Goal: Task Accomplishment & Management: Use online tool/utility

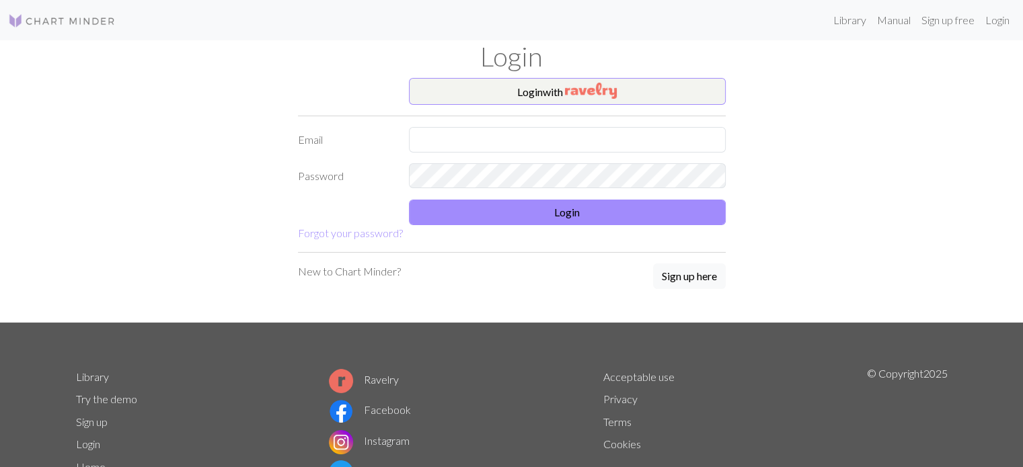
click at [592, 77] on div "Login" at bounding box center [512, 59] width 888 height 38
click at [584, 96] on img "button" at bounding box center [591, 91] width 52 height 16
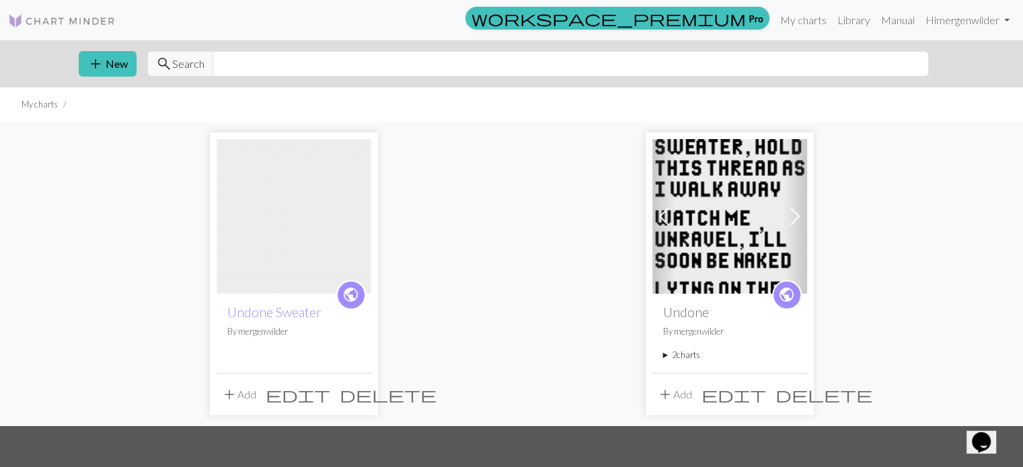
click at [277, 232] on img at bounding box center [294, 216] width 155 height 155
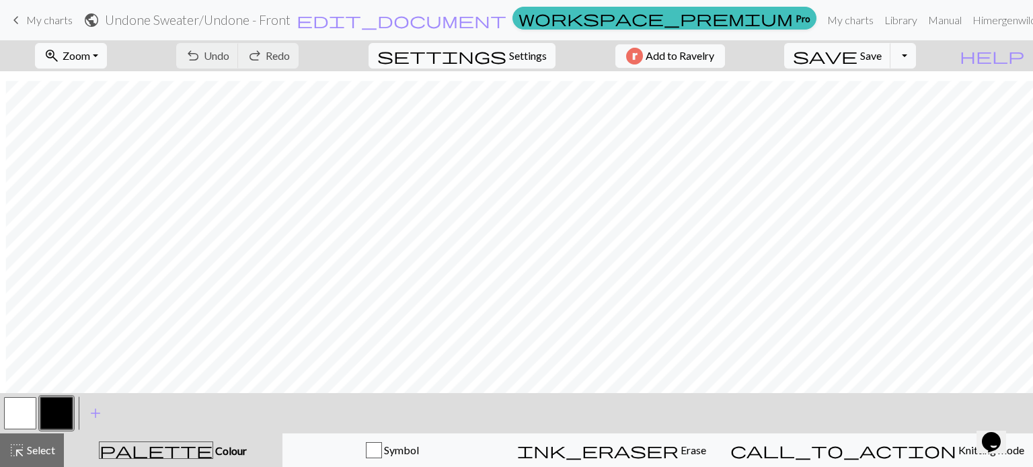
scroll to position [1926, 67]
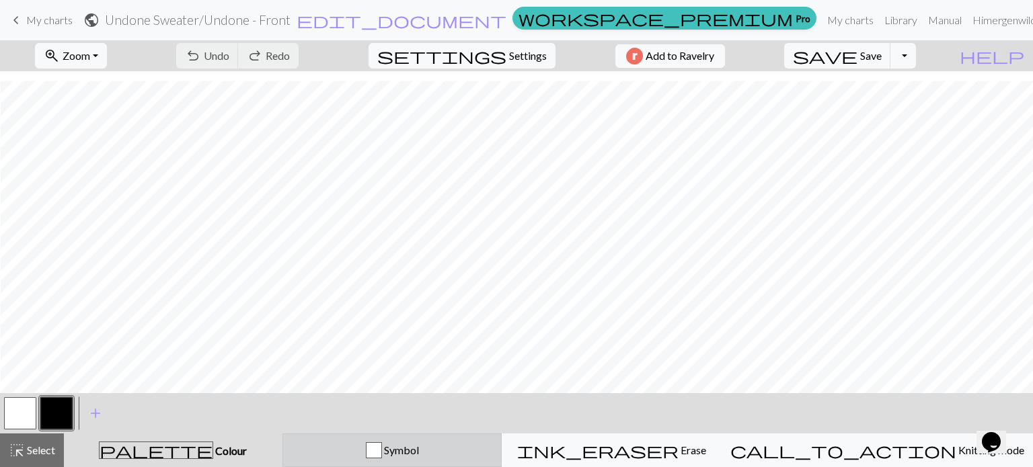
click at [382, 448] on div "button" at bounding box center [374, 450] width 16 height 16
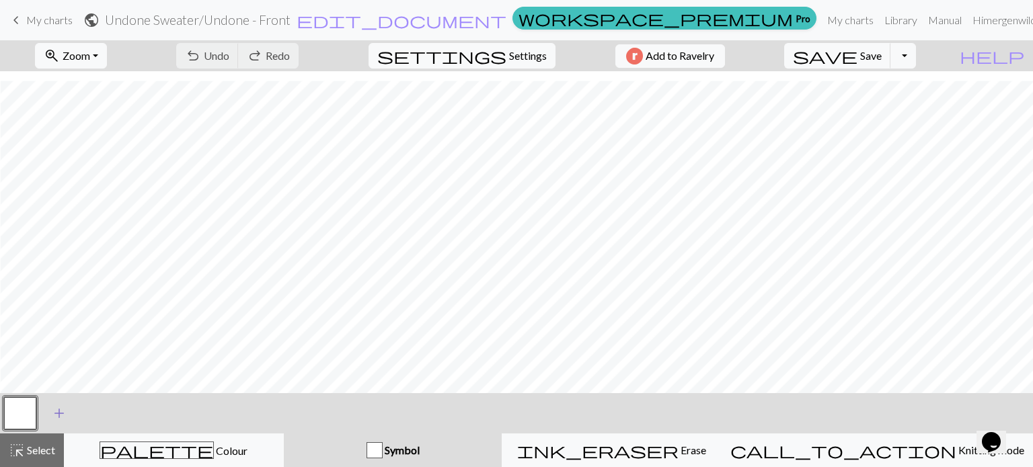
drag, startPoint x: 13, startPoint y: 407, endPoint x: 68, endPoint y: 420, distance: 56.4
click at [68, 420] on button "add Add a symbol" at bounding box center [59, 414] width 34 height 34
click at [62, 418] on button "button" at bounding box center [56, 413] width 32 height 32
click at [58, 417] on button "button" at bounding box center [56, 413] width 32 height 32
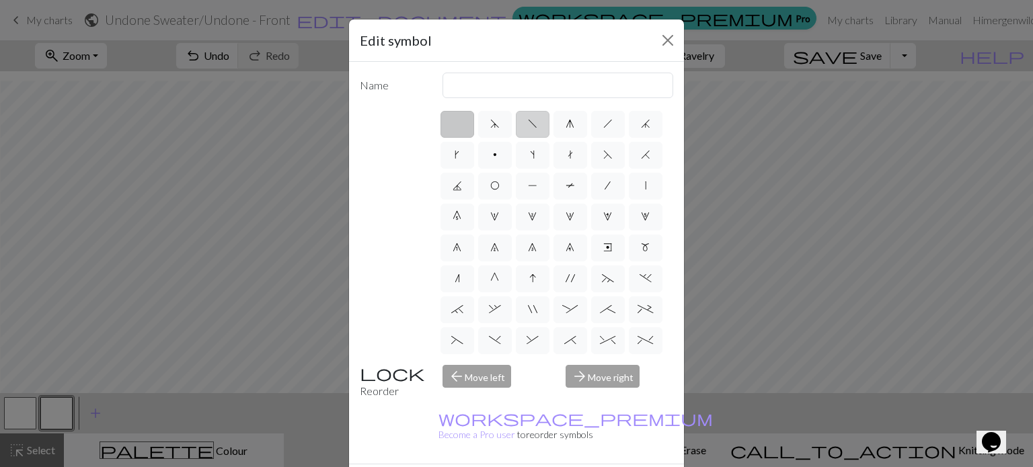
click at [531, 134] on label "f" at bounding box center [533, 124] width 34 height 27
click at [531, 124] on input "f" at bounding box center [532, 120] width 9 height 9
radio input "true"
type input "left leaning decrease"
click at [595, 128] on label "h" at bounding box center [608, 124] width 34 height 27
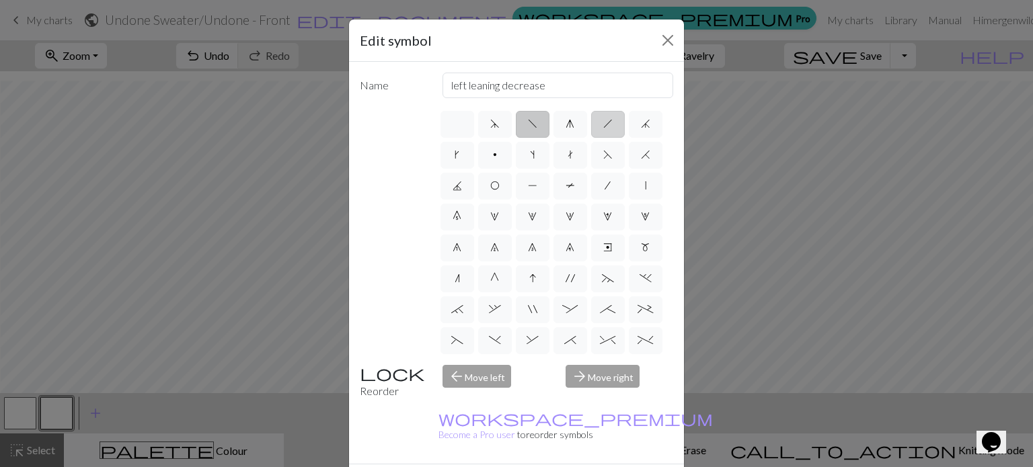
click at [603, 124] on input "h" at bounding box center [607, 120] width 9 height 9
radio input "true"
type input "right leaning decrease"
click at [591, 262] on label "e" at bounding box center [608, 248] width 34 height 27
click at [603, 248] on input "e" at bounding box center [607, 243] width 9 height 9
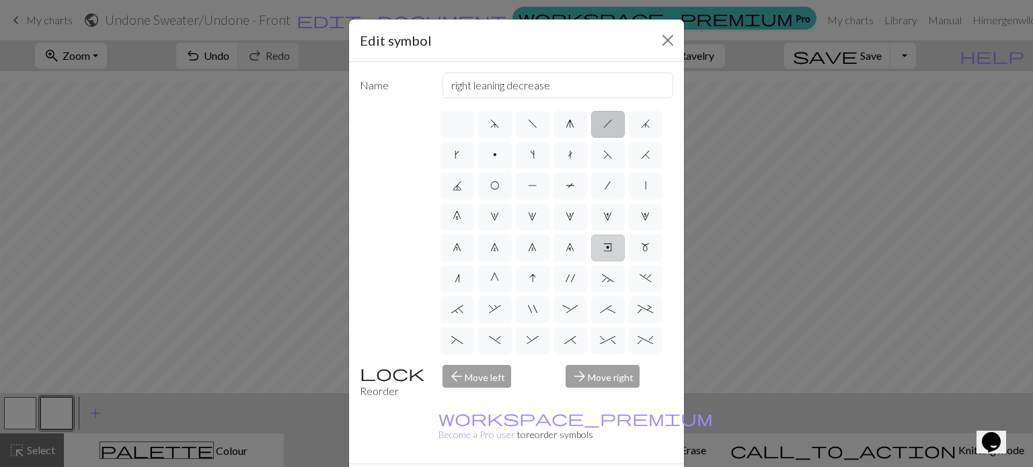
radio input "true"
type input "Right end"
click at [504, 136] on div "d f g h j k p s t F H J O P T / | 0 1 2 3 4 5 6 7 8 9 e m n G I ' ~ . ` , " : ;…" at bounding box center [555, 231] width 235 height 245
click at [474, 145] on label "k" at bounding box center [457, 155] width 34 height 27
click at [463, 147] on input "k" at bounding box center [459, 151] width 9 height 9
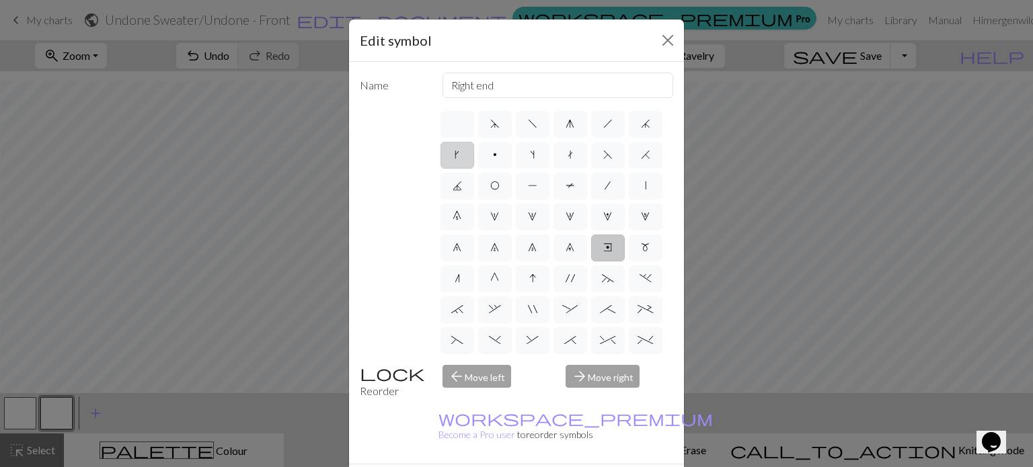
radio input "true"
type input "right leaning increase"
click at [629, 138] on label "j" at bounding box center [646, 124] width 34 height 27
click at [641, 124] on input "j" at bounding box center [645, 120] width 9 height 9
radio input "true"
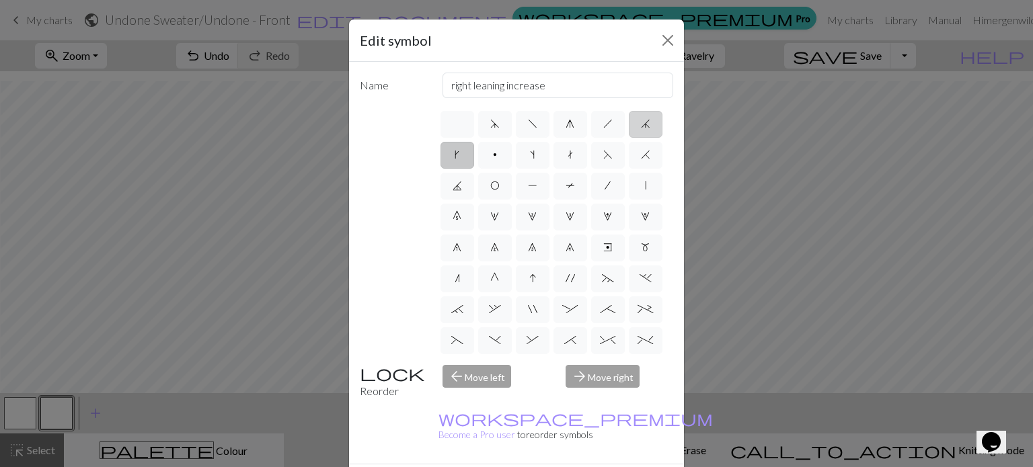
type input "k3tog"
click at [460, 171] on div "d f g h j k p s t F H J O P T / | 0 1 2 3 4 5 6 7 8 9 e m n G I ' ~ . ` , " : ;…" at bounding box center [555, 231] width 235 height 245
click at [591, 169] on label "F" at bounding box center [608, 155] width 34 height 27
click at [603, 155] on input "F" at bounding box center [607, 151] width 9 height 9
radio input "true"
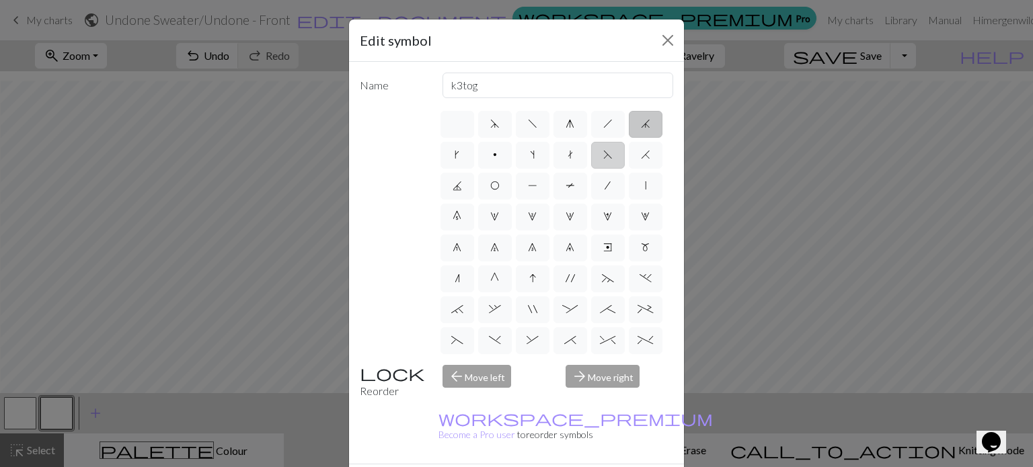
type input "ssk"
click at [629, 169] on label "H" at bounding box center [646, 155] width 34 height 27
click at [641, 155] on input "H" at bounding box center [645, 151] width 9 height 9
radio input "true"
type input "k2tog"
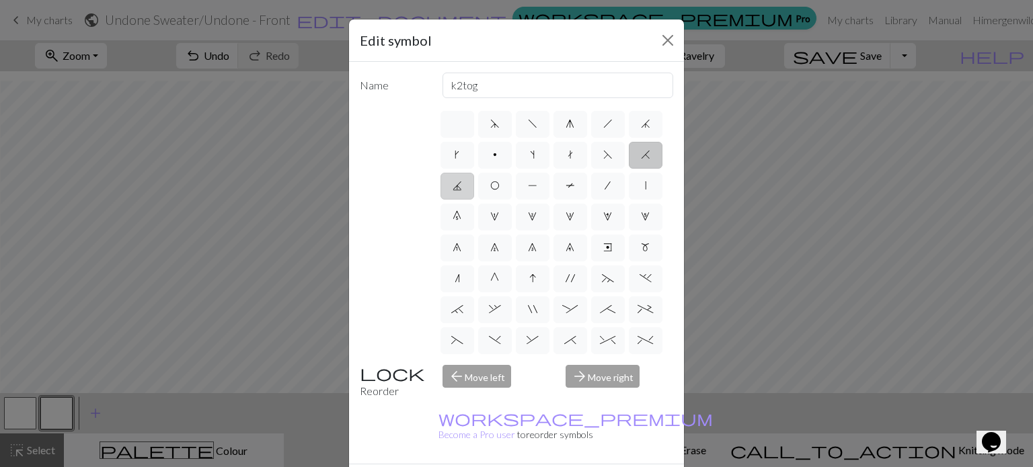
click at [474, 189] on label "J" at bounding box center [457, 186] width 34 height 27
click at [461, 186] on input "J" at bounding box center [457, 182] width 9 height 9
radio input "true"
type input "p3tog"
click at [512, 193] on label "O" at bounding box center [495, 186] width 34 height 27
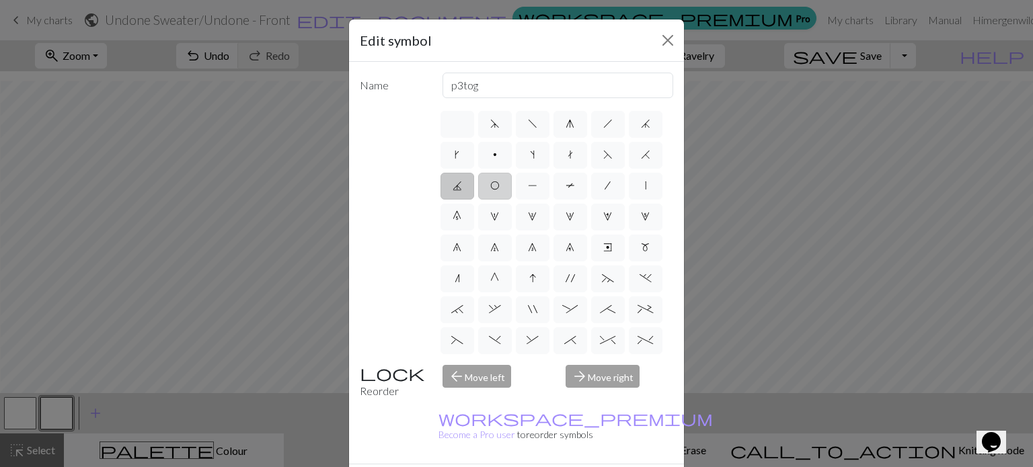
click at [499, 186] on input "O" at bounding box center [494, 182] width 9 height 9
radio input "true"
type input "yo"
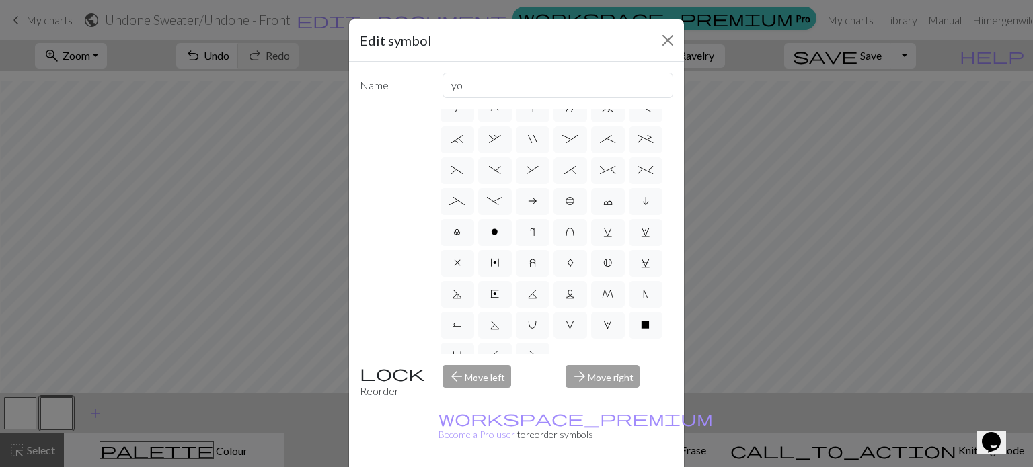
scroll to position [0, 0]
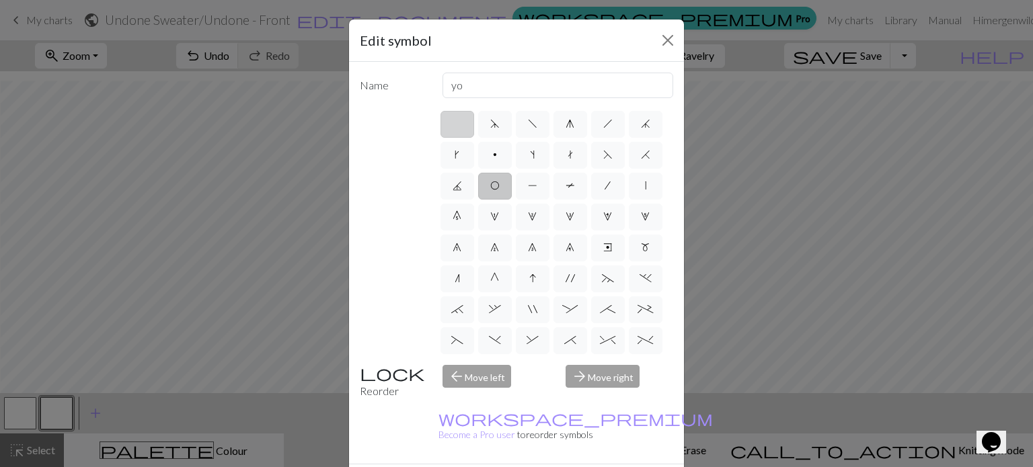
click at [455, 133] on label at bounding box center [457, 124] width 34 height 27
click at [457, 124] on input "radio" at bounding box center [461, 120] width 9 height 9
radio input "true"
type input "Knit"
click at [490, 125] on span "d" at bounding box center [494, 123] width 9 height 11
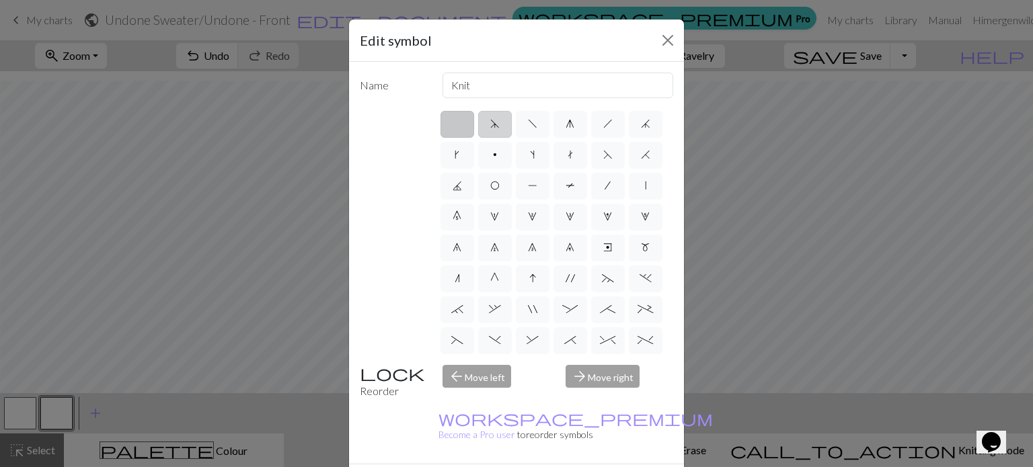
click at [490, 124] on input "d" at bounding box center [494, 120] width 9 height 9
radio input "true"
type input "sk2p"
click at [456, 126] on label at bounding box center [457, 124] width 34 height 27
click at [457, 124] on input "radio" at bounding box center [461, 120] width 9 height 9
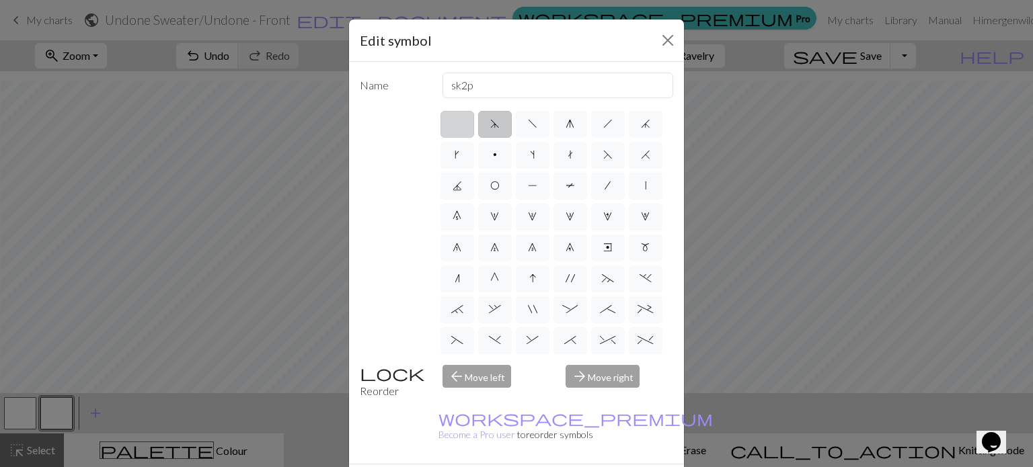
radio input "true"
type input "Knit"
click at [512, 155] on label "p" at bounding box center [495, 155] width 34 height 27
click at [502, 155] on input "p" at bounding box center [497, 151] width 9 height 9
radio input "true"
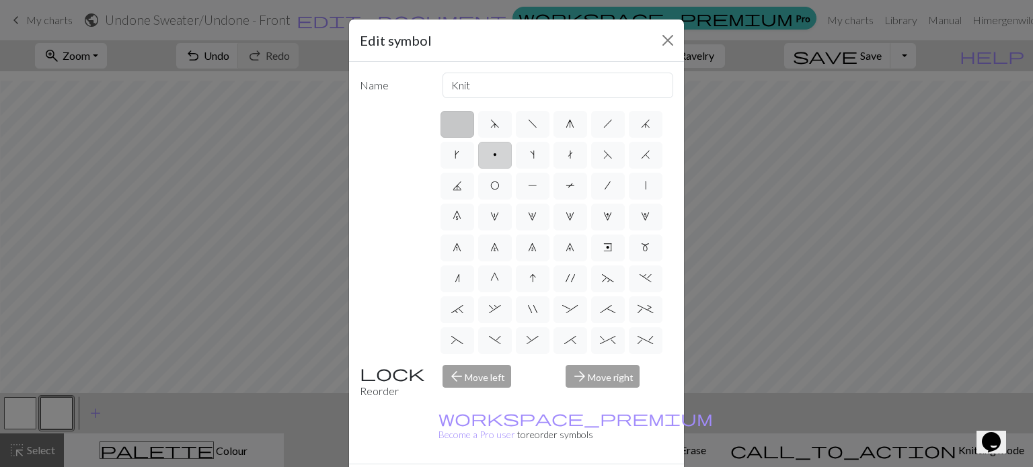
type input "purl"
click at [447, 123] on label at bounding box center [457, 124] width 34 height 27
click at [457, 123] on input "radio" at bounding box center [461, 120] width 9 height 9
radio input "true"
type input "Knit"
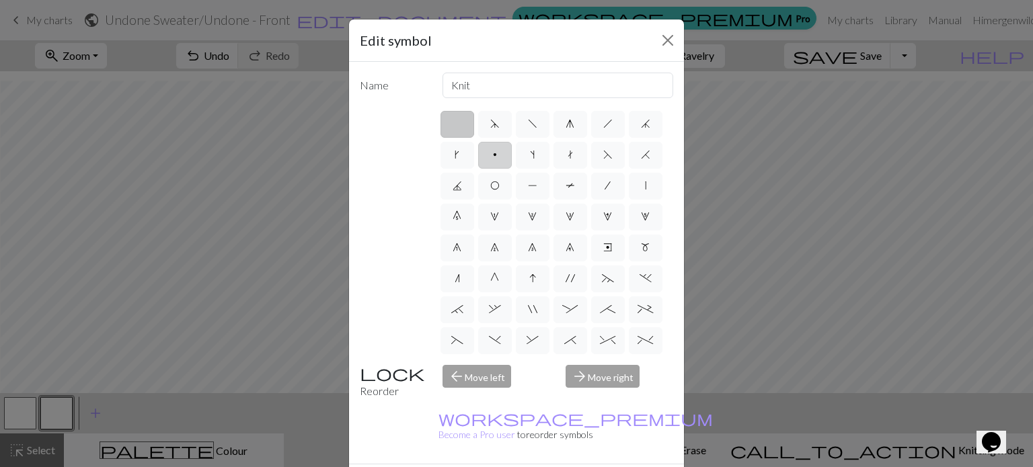
click at [512, 162] on label "p" at bounding box center [495, 155] width 34 height 27
click at [502, 155] on input "p" at bounding box center [497, 151] width 9 height 9
radio input "true"
type input "purl"
click at [446, 129] on label at bounding box center [457, 124] width 34 height 27
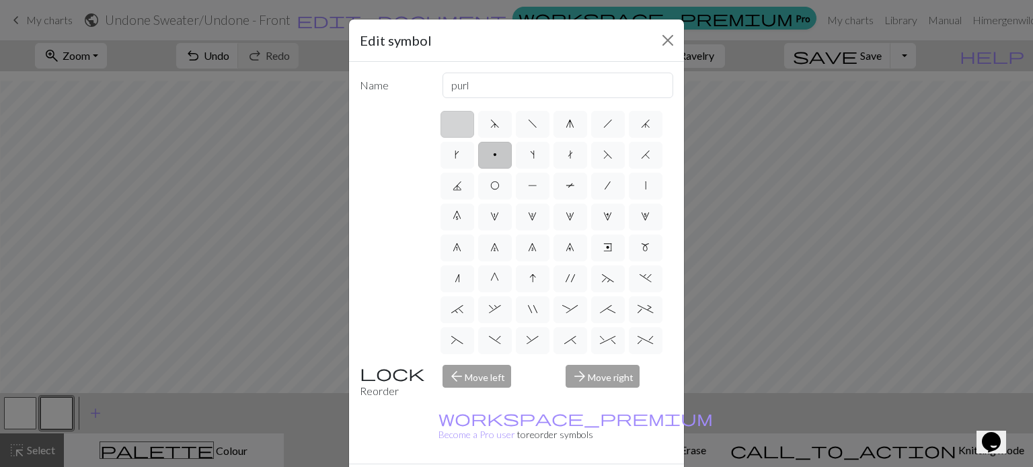
click at [457, 124] on input "radio" at bounding box center [461, 120] width 9 height 9
radio input "true"
type input "Knit"
click at [512, 166] on label "p" at bounding box center [495, 155] width 34 height 27
click at [502, 155] on input "p" at bounding box center [497, 151] width 9 height 9
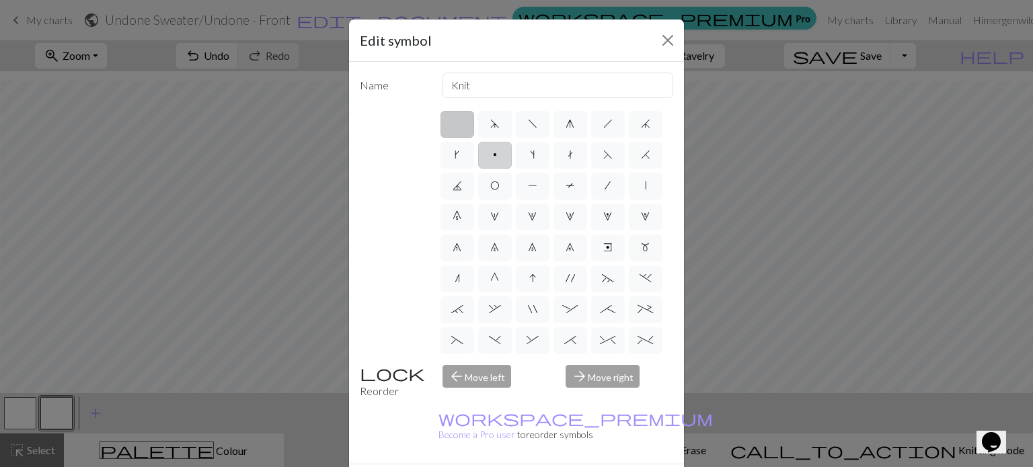
radio input "true"
type input "purl"
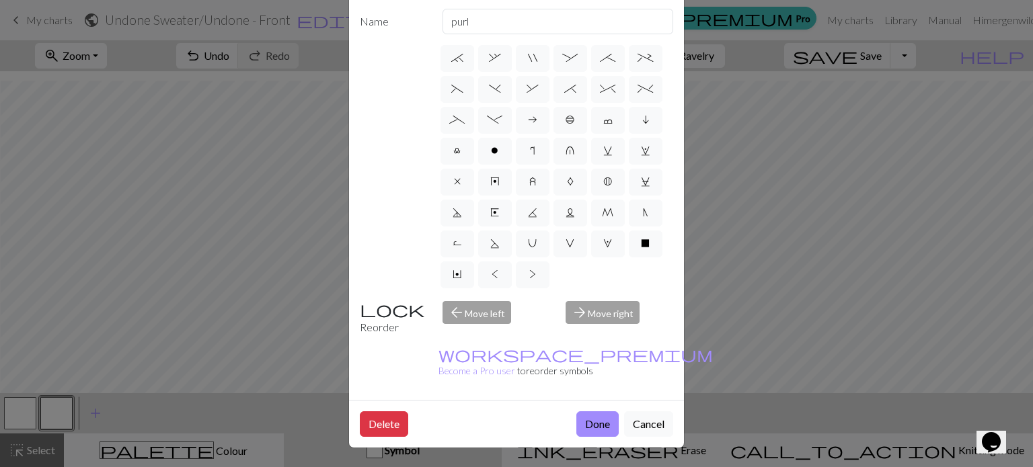
scroll to position [151, 0]
click at [641, 238] on span "X" at bounding box center [645, 243] width 9 height 11
click at [641, 423] on input "X" at bounding box center [645, 427] width 9 height 9
radio input "true"
type input "no stitch"
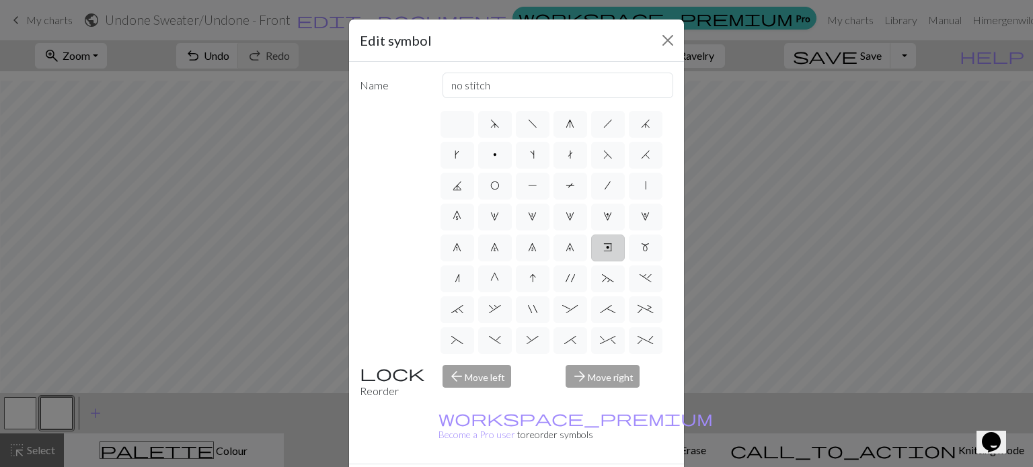
scroll to position [280, 0]
click at [474, 325] on label "Y" at bounding box center [457, 338] width 34 height 27
radio input "true"
type input "place bead"
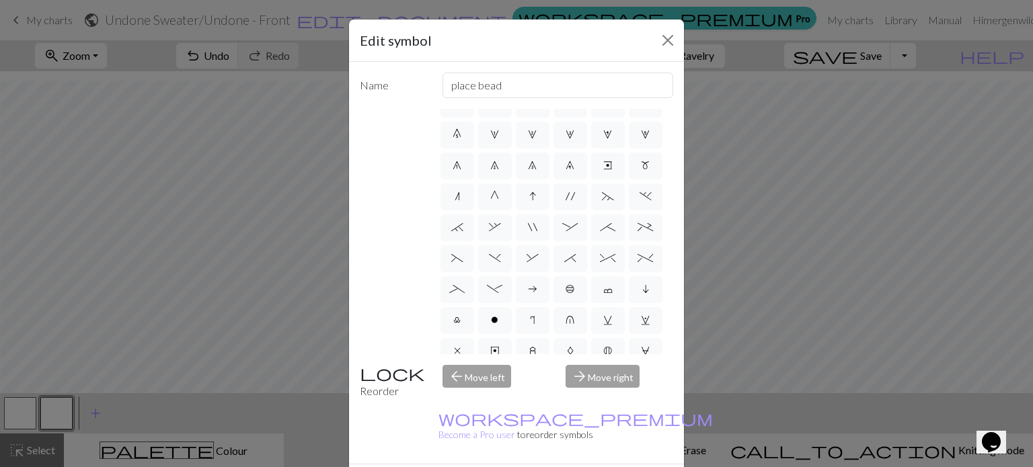
scroll to position [202, 0]
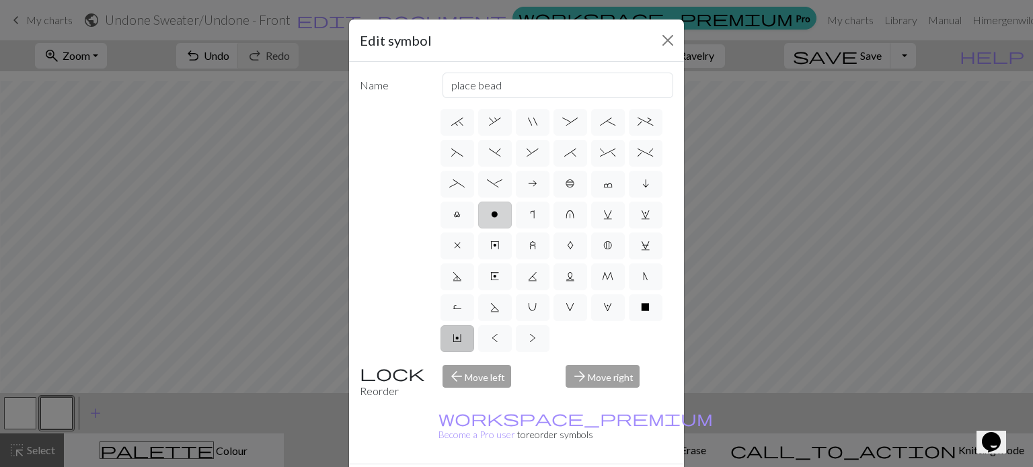
click at [491, 220] on span "o" at bounding box center [494, 214] width 7 height 11
click at [491, 394] on input "o" at bounding box center [495, 398] width 9 height 9
radio input "true"
type input "purl"
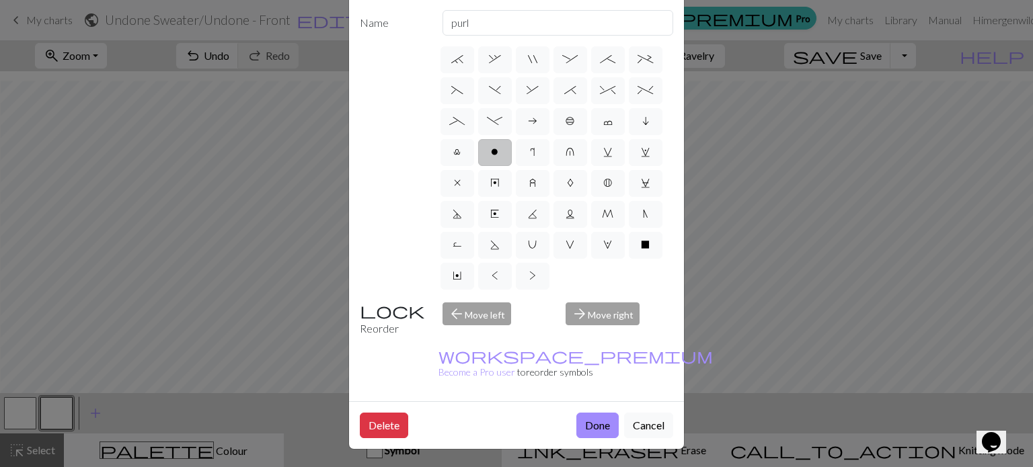
scroll to position [67, 0]
click at [591, 412] on button "Done" at bounding box center [597, 425] width 42 height 26
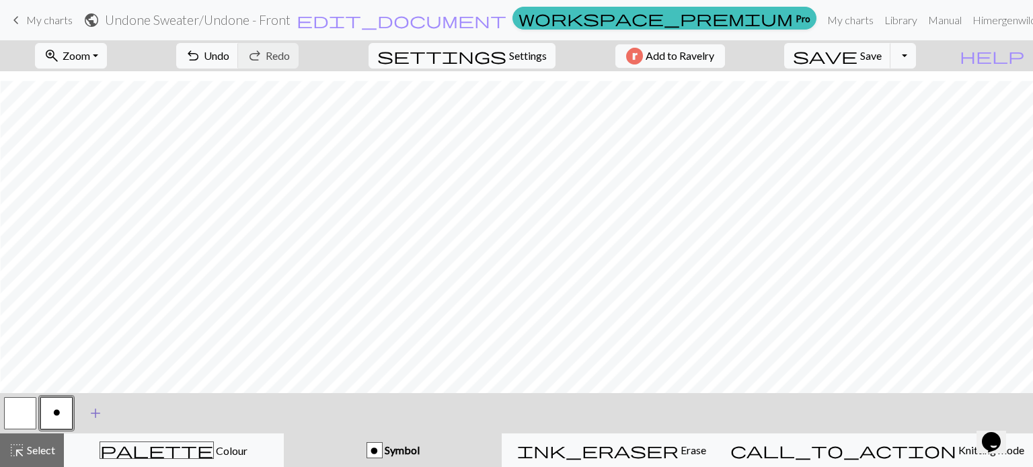
click at [100, 411] on span "add" at bounding box center [95, 413] width 16 height 19
click at [101, 416] on button "button" at bounding box center [93, 413] width 32 height 32
click at [95, 418] on button "button" at bounding box center [93, 413] width 32 height 32
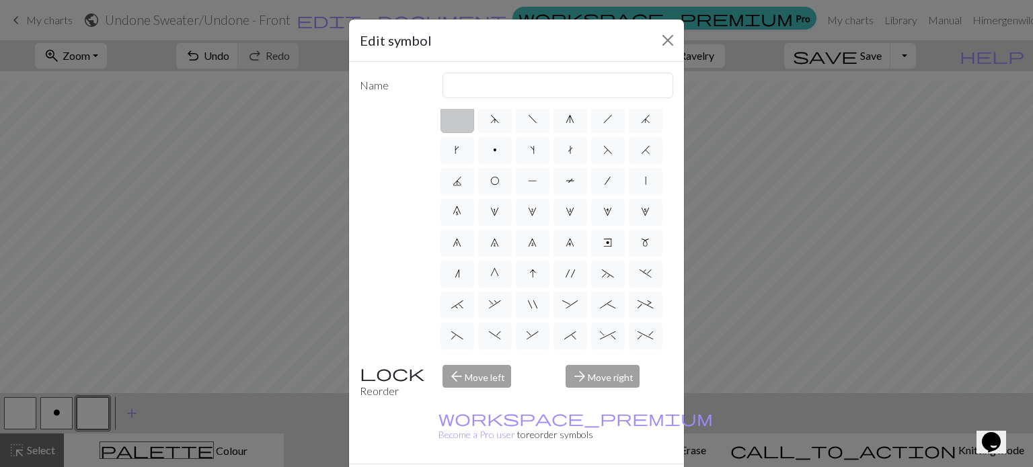
scroll to position [0, 0]
click at [666, 32] on button "Close" at bounding box center [668, 41] width 22 height 22
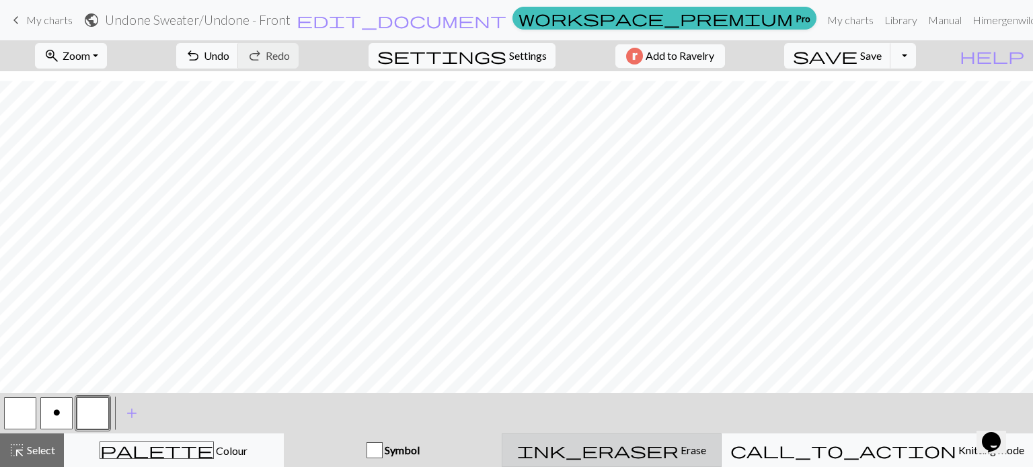
click at [691, 443] on div "ink_eraser Erase Erase" at bounding box center [611, 450] width 202 height 16
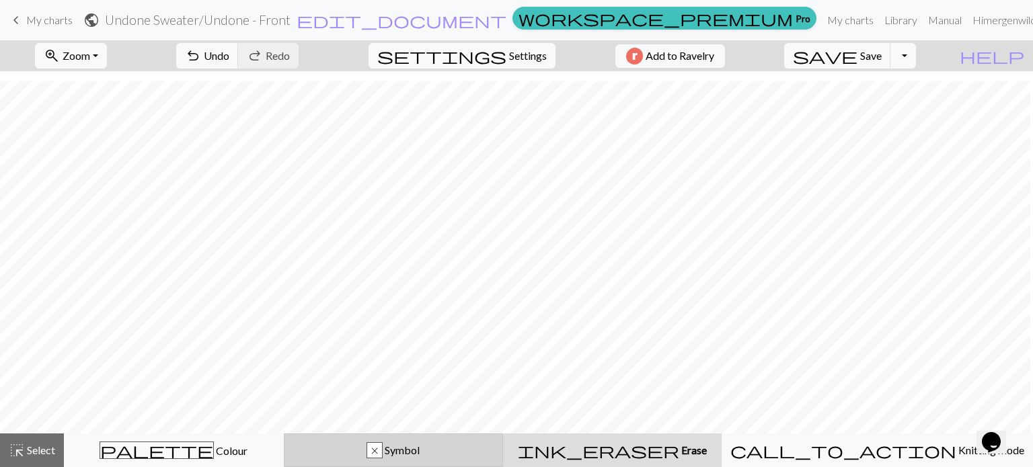
scroll to position [1886, 156]
click at [374, 448] on div "x Symbol" at bounding box center [393, 450] width 202 height 16
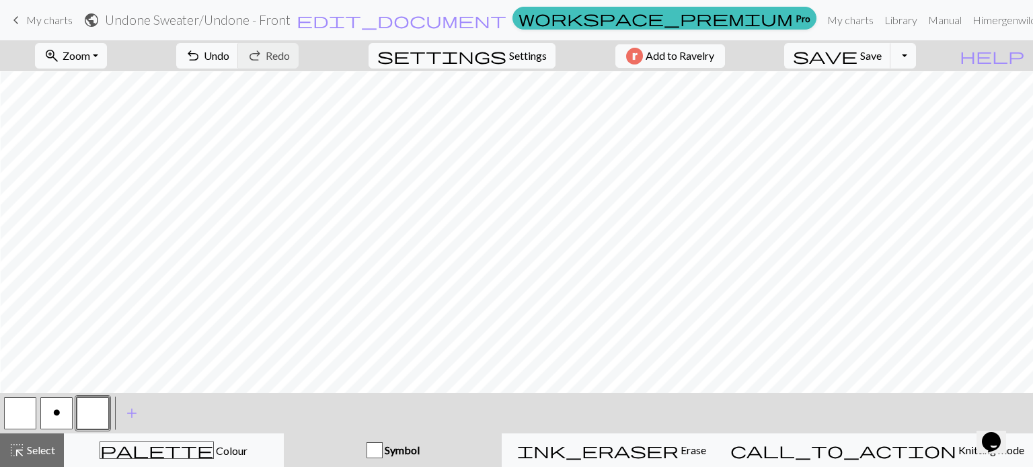
click at [56, 413] on span "o" at bounding box center [56, 412] width 7 height 11
click at [12, 420] on button "button" at bounding box center [20, 413] width 32 height 32
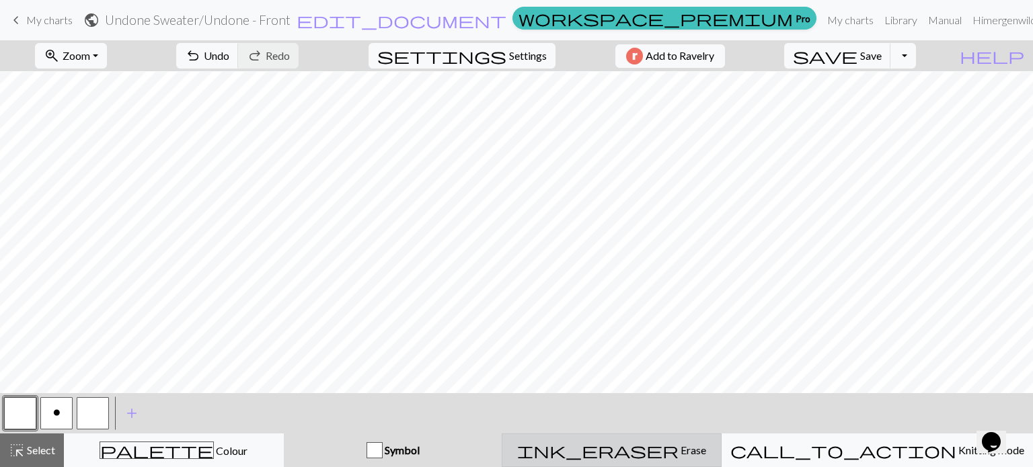
click at [624, 440] on button "ink_eraser Erase Erase" at bounding box center [612, 451] width 220 height 34
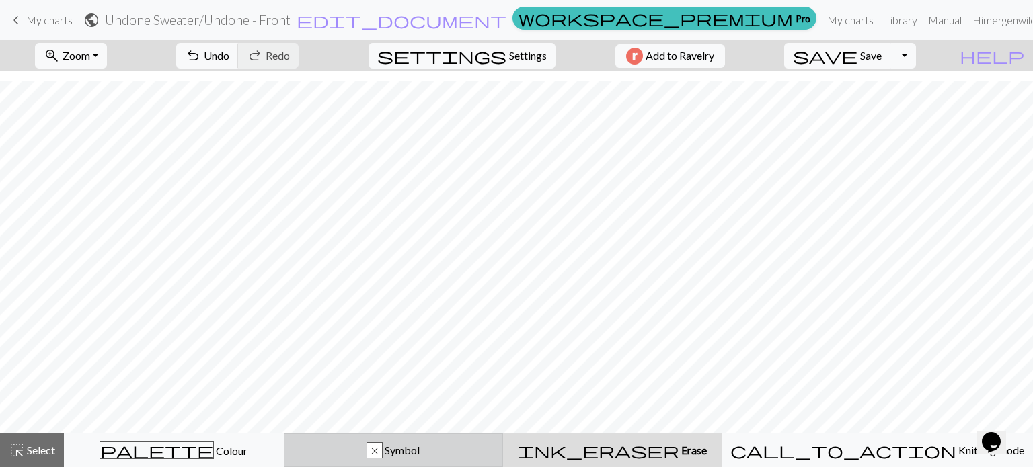
click at [387, 445] on div "x Symbol" at bounding box center [393, 450] width 202 height 16
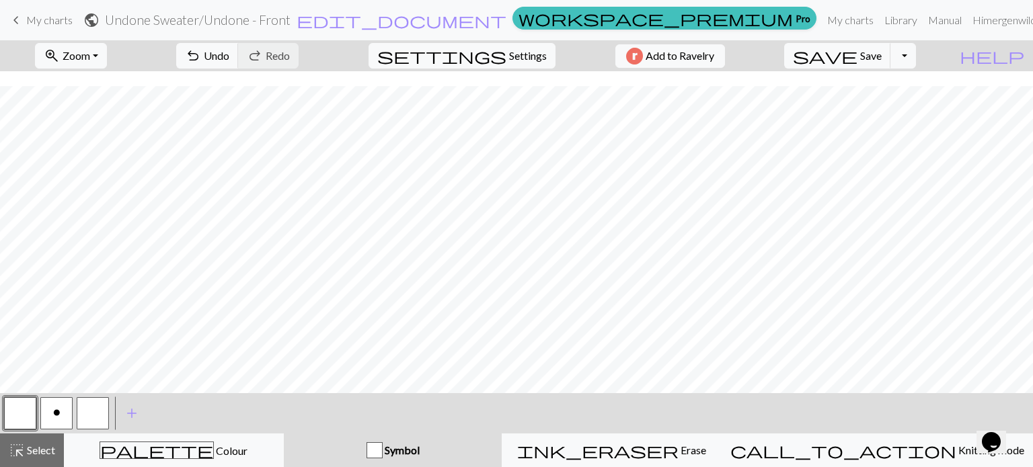
scroll to position [1926, 0]
click at [50, 418] on button "o" at bounding box center [56, 413] width 32 height 32
click at [239, 65] on button "undo Undo Undo" at bounding box center [207, 56] width 63 height 26
click at [229, 54] on span "Undo" at bounding box center [217, 55] width 26 height 13
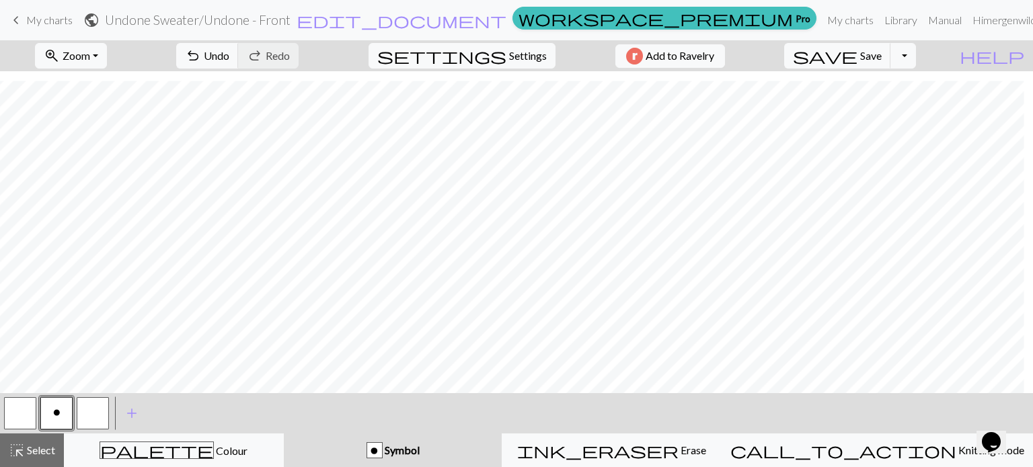
scroll to position [1926, 181]
click at [229, 56] on span "Undo" at bounding box center [217, 55] width 26 height 13
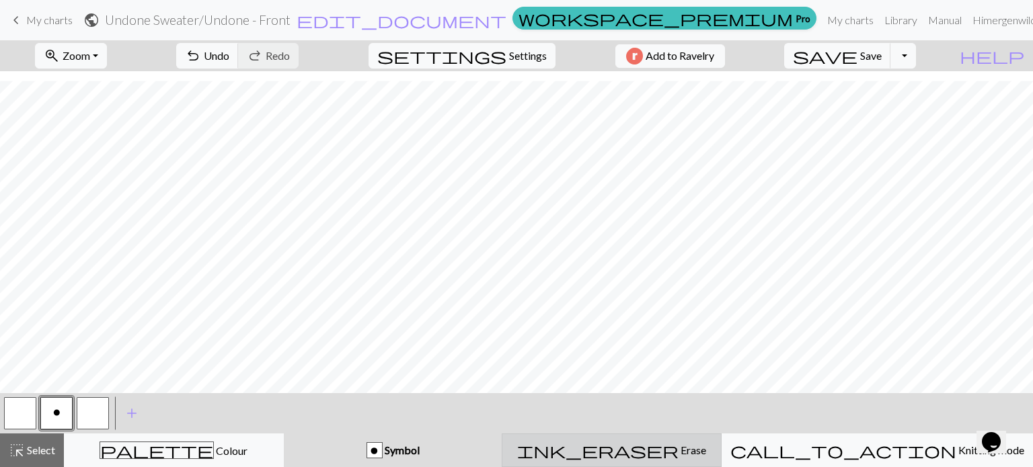
click at [678, 454] on span "Erase" at bounding box center [692, 450] width 28 height 13
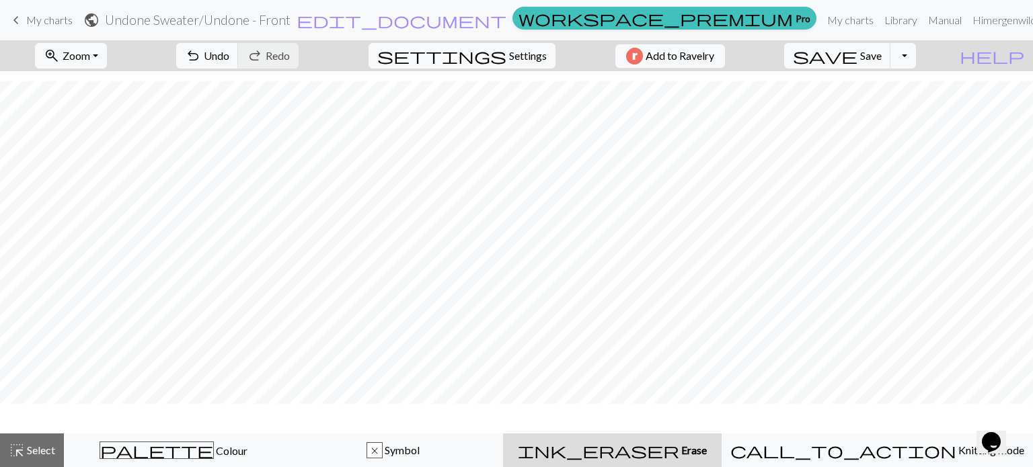
scroll to position [1886, 0]
click at [30, 443] on div "highlight_alt Select Select" at bounding box center [32, 450] width 46 height 16
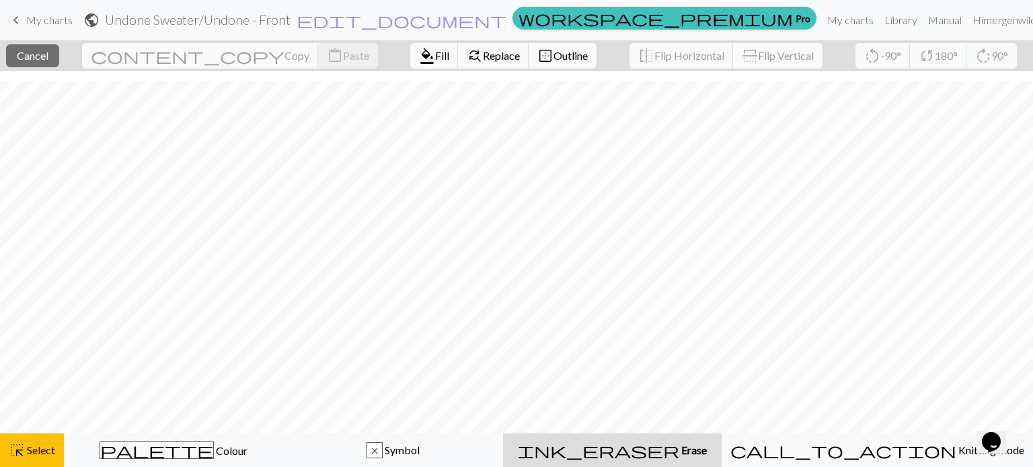
click at [671, 458] on div "ink_eraser Erase Erase" at bounding box center [612, 450] width 202 height 16
click at [45, 58] on span "Cancel" at bounding box center [33, 55] width 32 height 13
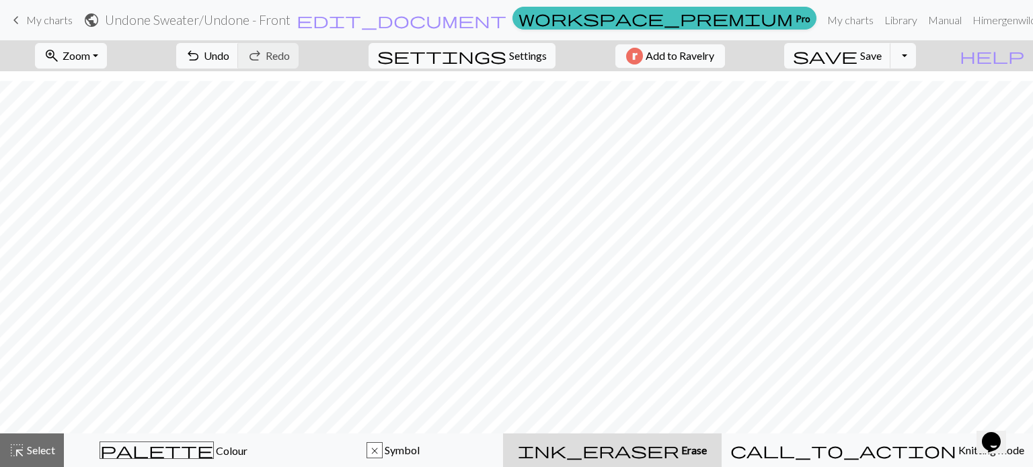
click at [639, 459] on button "ink_eraser Erase Erase" at bounding box center [612, 451] width 219 height 34
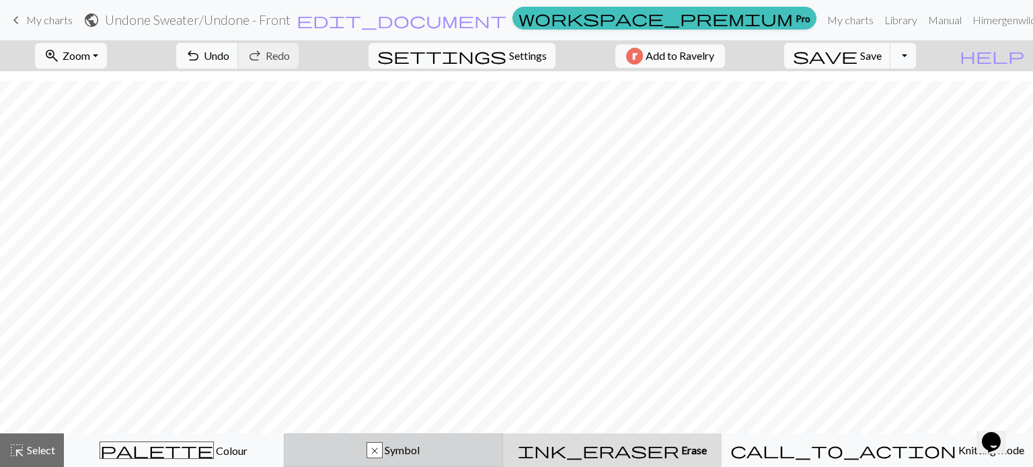
click at [412, 438] on button "x Symbol" at bounding box center [394, 451] width 220 height 34
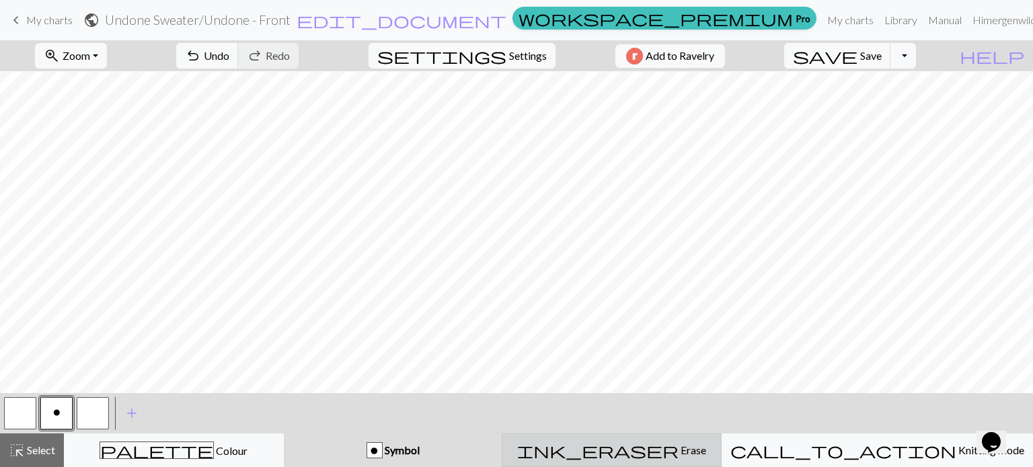
click at [691, 446] on span "Erase" at bounding box center [692, 450] width 28 height 13
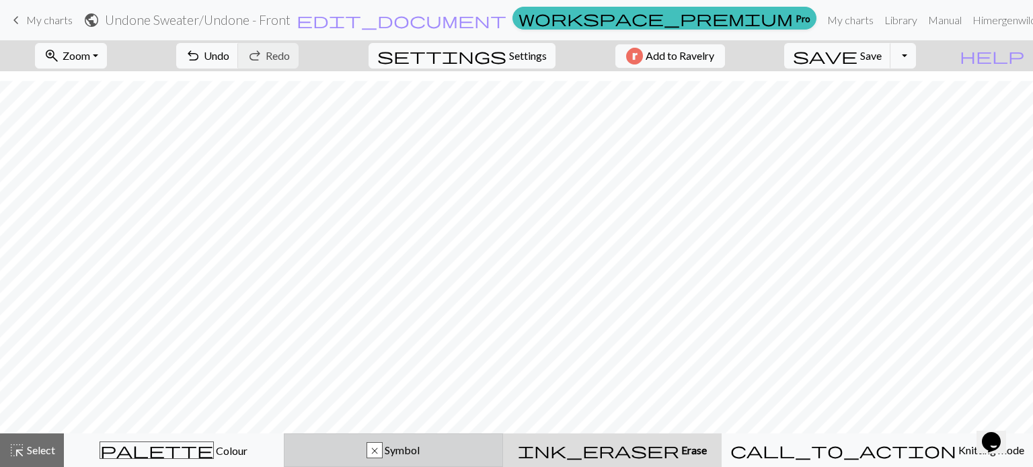
click at [420, 446] on span "Symbol" at bounding box center [401, 450] width 37 height 13
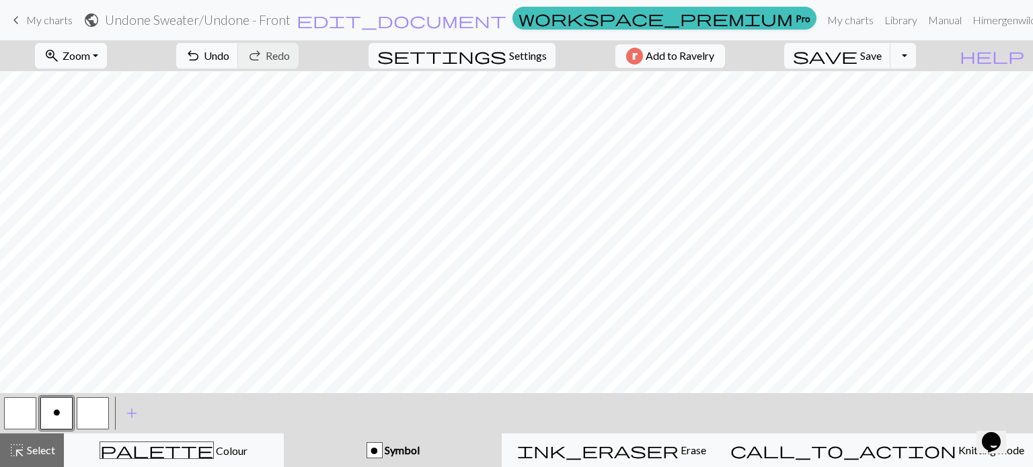
click at [19, 416] on button "button" at bounding box center [20, 413] width 32 height 32
click at [89, 419] on button "button" at bounding box center [93, 413] width 32 height 32
click at [229, 56] on span "Undo" at bounding box center [217, 55] width 26 height 13
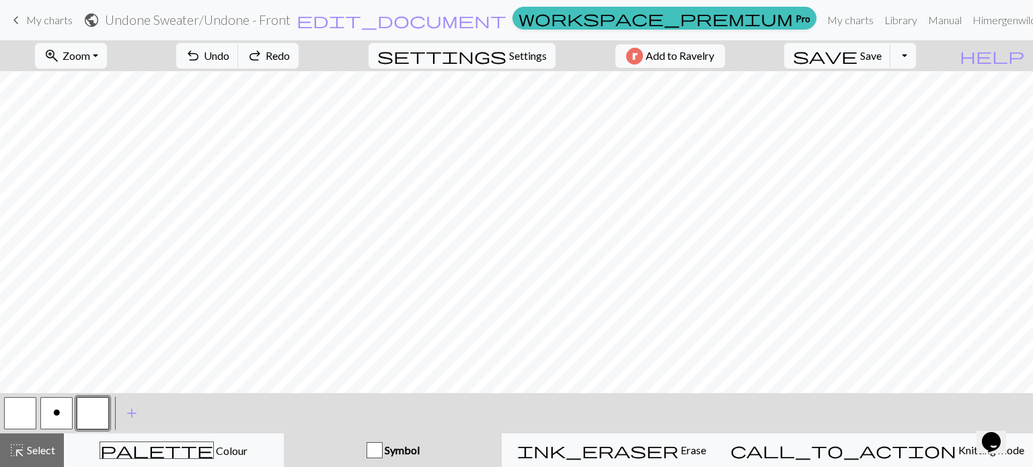
click at [94, 411] on button "button" at bounding box center [93, 413] width 32 height 32
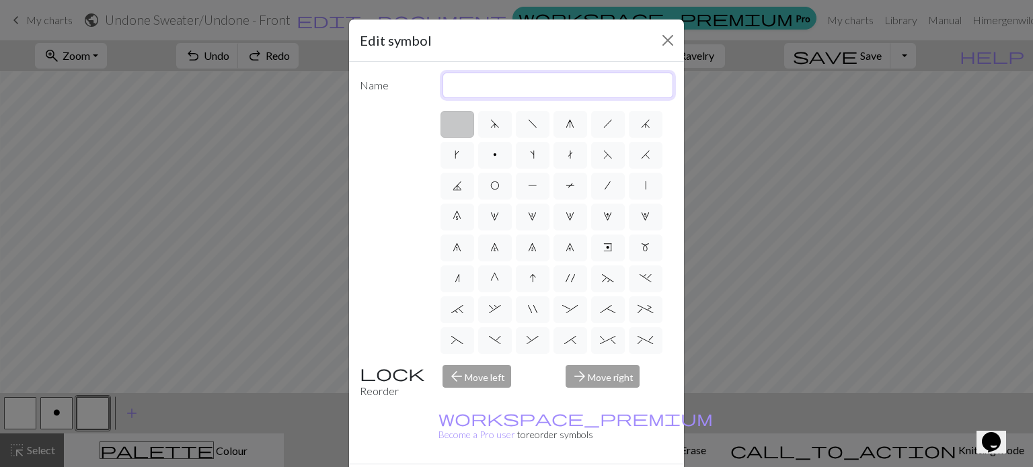
click at [485, 87] on input "text" at bounding box center [557, 86] width 231 height 26
click at [382, 126] on div "d f g h j k p s t F H J O P T / | 0 1 2 3 4 5 6 7 8 9 e m n G I ' ~ . ` , " : ;…" at bounding box center [516, 231] width 313 height 245
click at [502, 85] on input "text" at bounding box center [557, 86] width 231 height 26
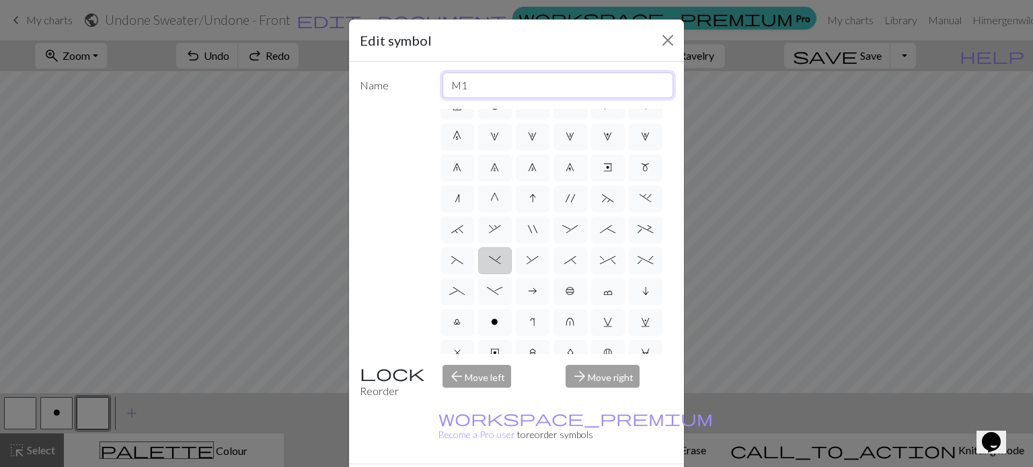
scroll to position [0, 0]
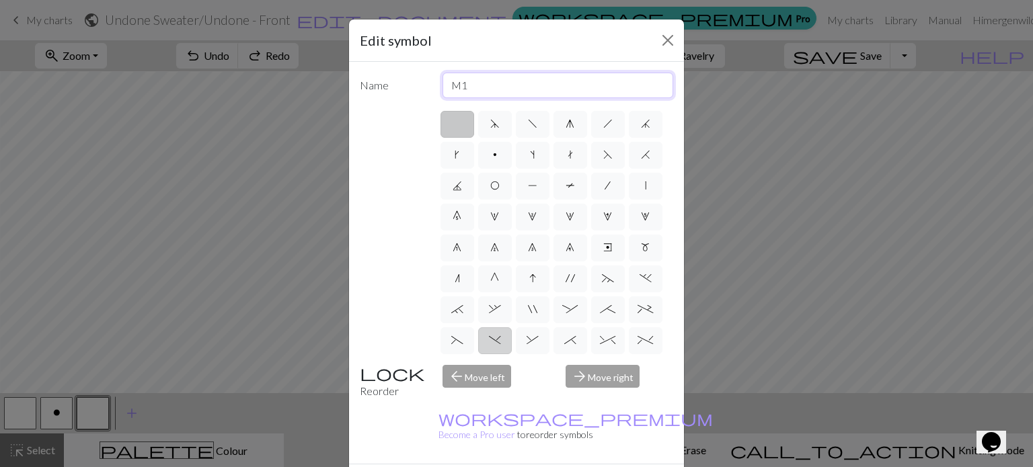
type input "M1"
click at [572, 169] on div "d f g h j k p s t F H J O P T / | 0 1 2 3 4 5 6 7 8 9 e m n G I ' ~ . ` , " : ;…" at bounding box center [555, 231] width 235 height 245
drag, startPoint x: 484, startPoint y: 85, endPoint x: 377, endPoint y: 77, distance: 107.2
click at [377, 77] on div "Name M1" at bounding box center [516, 86] width 329 height 26
click at [500, 121] on label "d" at bounding box center [495, 124] width 34 height 27
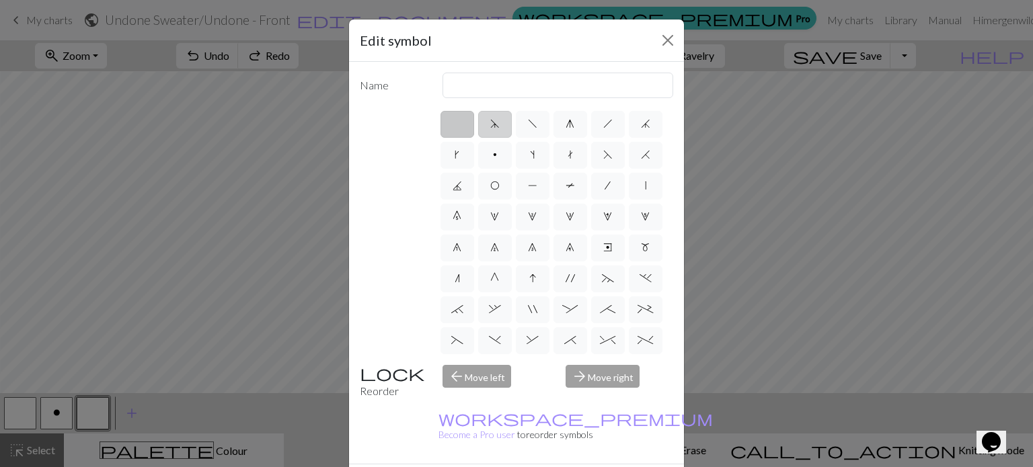
click at [499, 121] on input "d" at bounding box center [494, 120] width 9 height 9
radio input "true"
type input "sk2p"
click at [555, 129] on label "g" at bounding box center [570, 124] width 34 height 27
click at [565, 124] on input "g" at bounding box center [569, 120] width 9 height 9
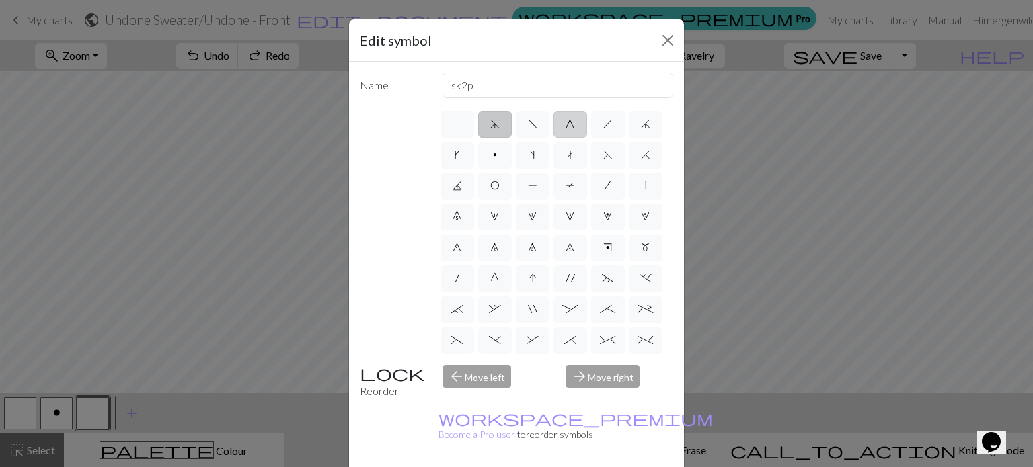
radio input "true"
click at [549, 157] on label "s" at bounding box center [533, 155] width 34 height 27
click at [539, 155] on input "s" at bounding box center [534, 151] width 9 height 9
radio input "true"
type input "increase one left leaning"
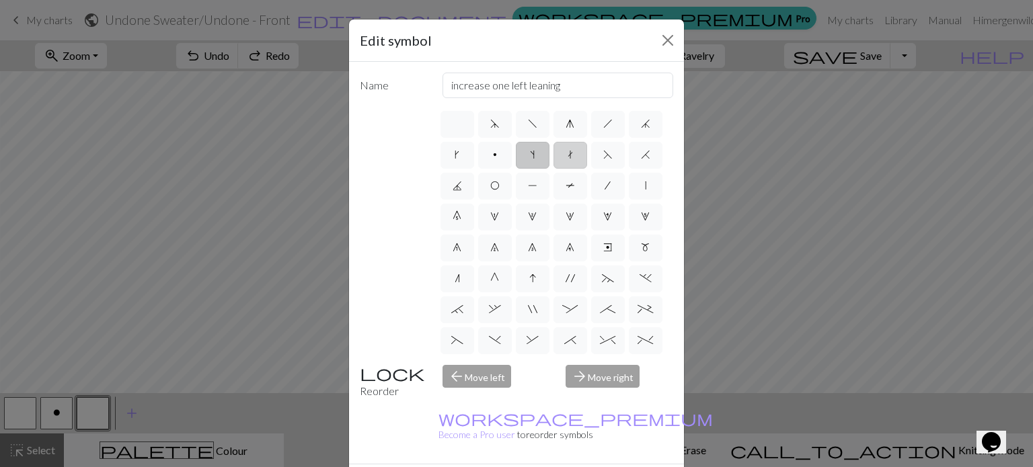
click at [587, 157] on label "t" at bounding box center [570, 155] width 34 height 27
click at [576, 155] on input "t" at bounding box center [572, 151] width 9 height 9
radio input "true"
type input "ktbl"
click at [512, 160] on label "p" at bounding box center [495, 155] width 34 height 27
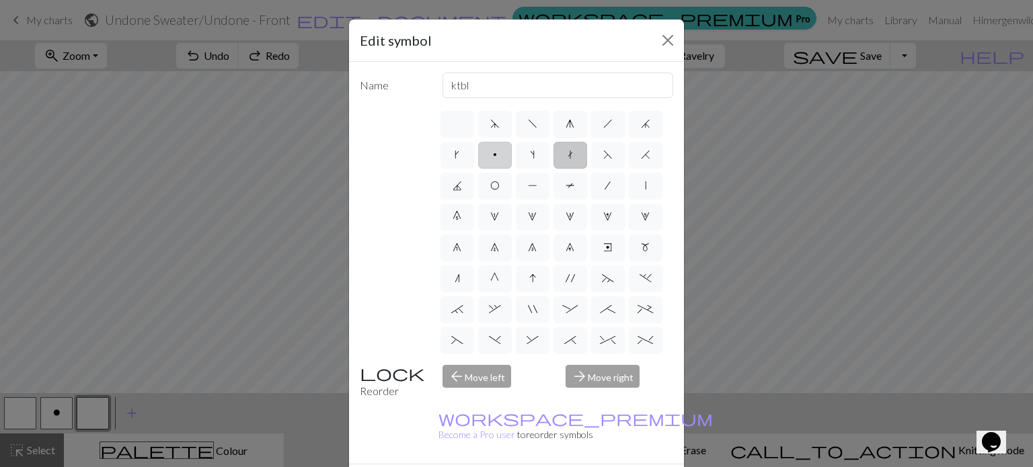
click at [502, 155] on input "p" at bounding box center [497, 151] width 9 height 9
radio input "true"
type input "purl"
click at [474, 165] on label "k" at bounding box center [457, 155] width 34 height 27
click at [463, 155] on input "k" at bounding box center [459, 151] width 9 height 9
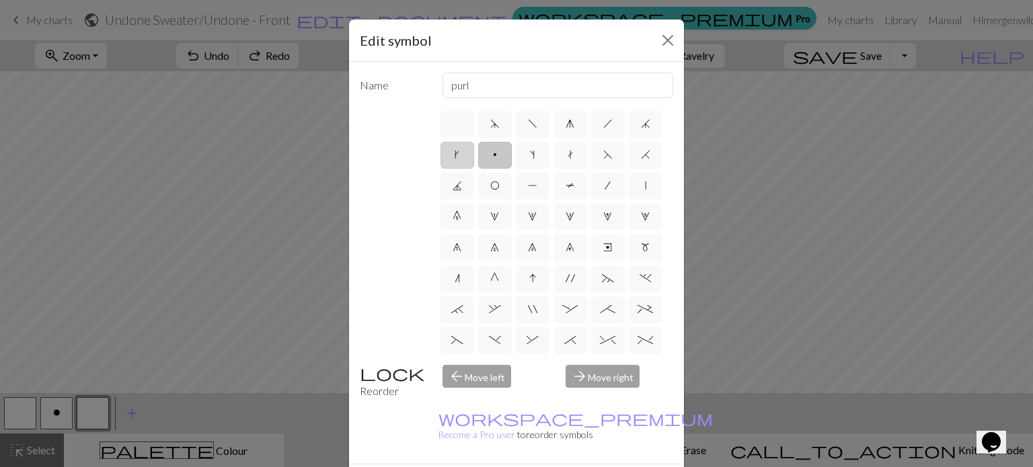
radio input "true"
type input "right leaning increase"
click at [629, 169] on label "H" at bounding box center [646, 155] width 34 height 27
click at [641, 155] on input "H" at bounding box center [645, 151] width 9 height 9
radio input "true"
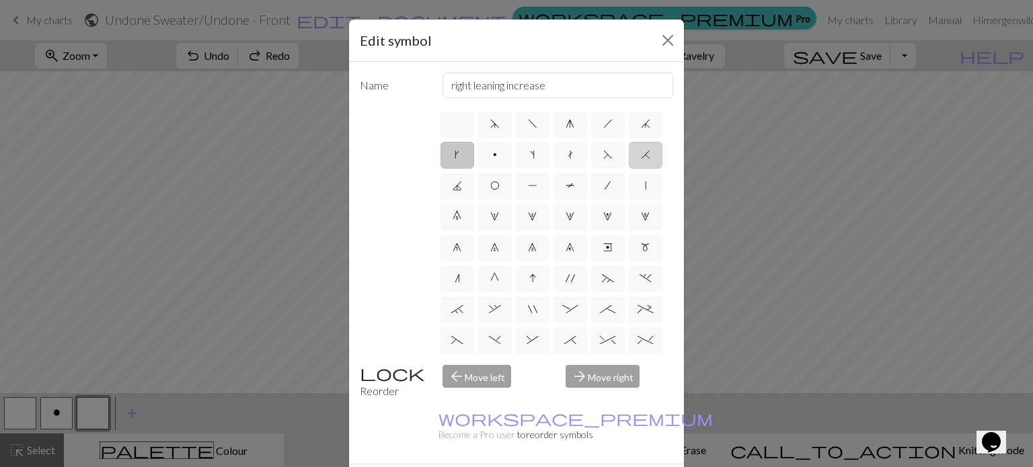
type input "k2tog"
click at [591, 200] on label "/" at bounding box center [608, 186] width 34 height 27
click at [604, 186] on input "/" at bounding box center [608, 182] width 9 height 9
radio input "true"
type input "right leaning decrease"
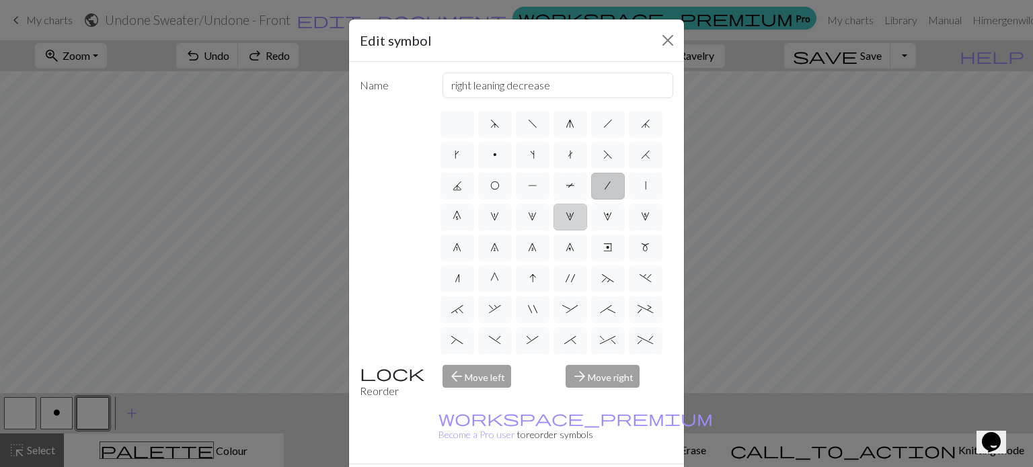
click at [565, 222] on span "3" at bounding box center [569, 216] width 9 height 11
click at [565, 217] on input "3" at bounding box center [569, 212] width 9 height 9
radio input "true"
type input "increase 3"
click at [629, 200] on label "|" at bounding box center [646, 186] width 34 height 27
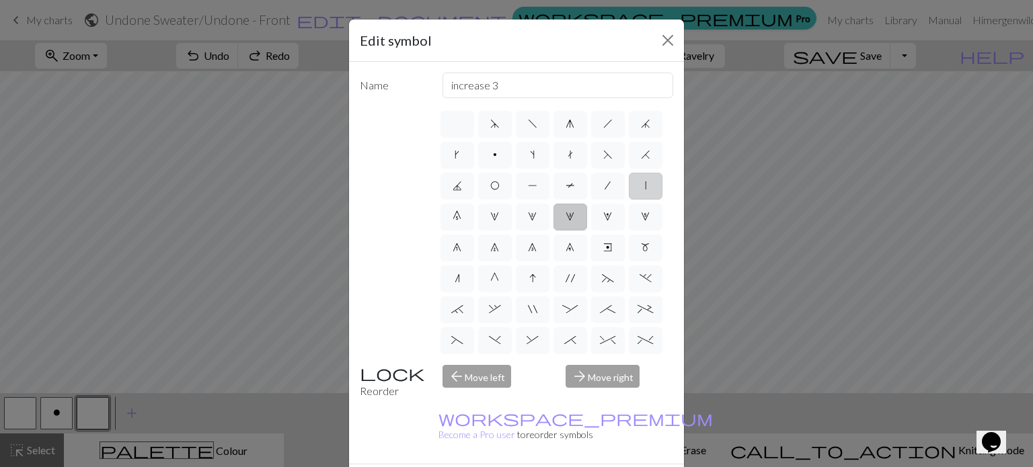
click at [645, 186] on input "|" at bounding box center [649, 182] width 9 height 9
radio input "true"
type input "slip stitch"
click at [557, 233] on div "d f g h j k p s t F H J O P T / | 0 1 2 3 4 5 6 7 8 9 e m n G I ' ~ . ` , " : ;…" at bounding box center [555, 231] width 235 height 245
click at [474, 223] on label "0" at bounding box center [457, 217] width 34 height 27
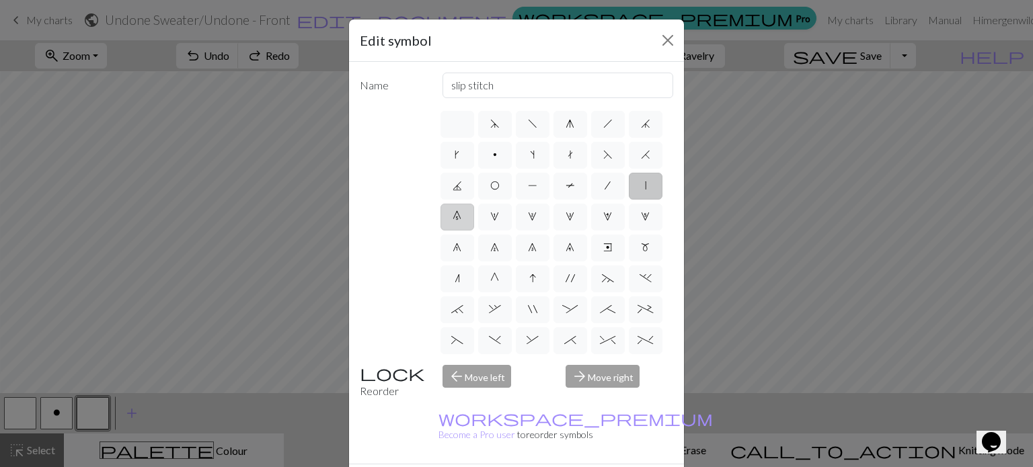
click at [461, 217] on input "0" at bounding box center [457, 212] width 9 height 9
radio input "true"
type input "decrease 5"
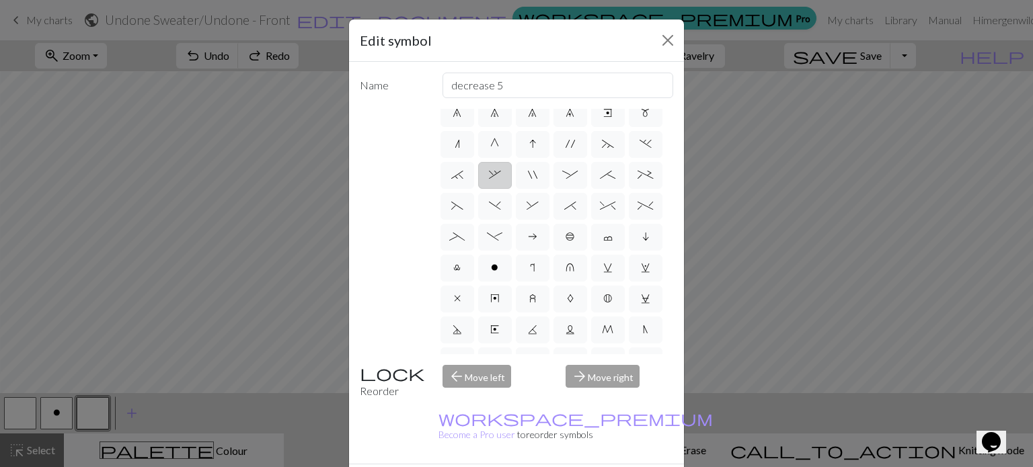
click at [512, 189] on label "," at bounding box center [495, 175] width 34 height 27
click at [498, 301] on input "," at bounding box center [493, 305] width 9 height 9
radio input "true"
type input "3+ stitch right twist"
click at [549, 189] on label """ at bounding box center [533, 175] width 34 height 27
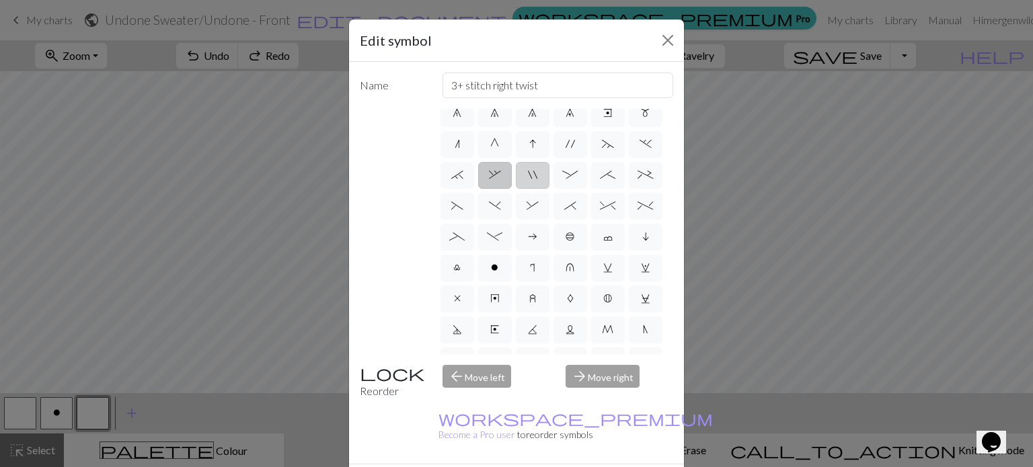
click at [537, 301] on input """ at bounding box center [532, 305] width 9 height 9
radio input "true"
type input "cable extra"
click at [474, 251] on label "_" at bounding box center [457, 237] width 34 height 27
click at [458, 363] on input "_" at bounding box center [453, 367] width 9 height 9
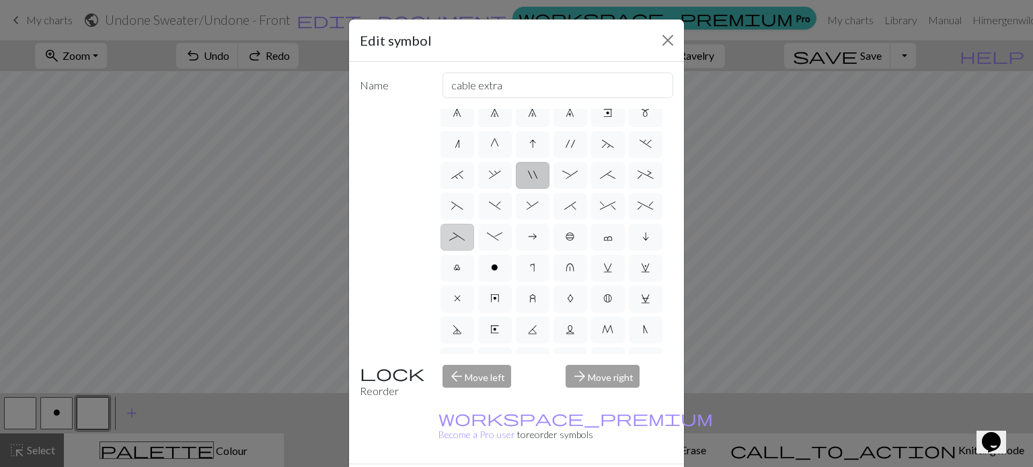
radio input "true"
type input "Left part of left 4+ cable"
click at [512, 251] on label "-" at bounding box center [495, 237] width 34 height 27
click at [496, 363] on input "-" at bounding box center [491, 367] width 9 height 9
radio input "true"
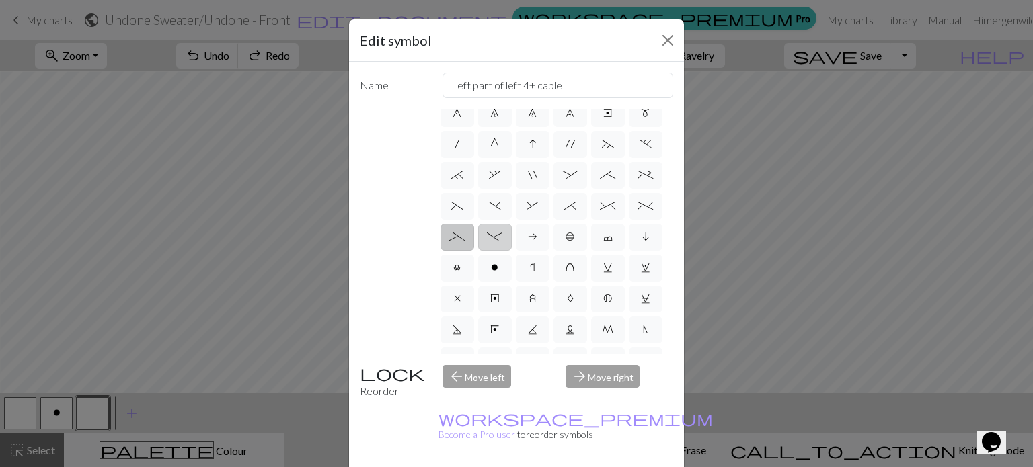
type input "Right part of left 4+ cable"
click at [629, 220] on label "%" at bounding box center [646, 206] width 34 height 27
click at [637, 332] on input "%" at bounding box center [641, 336] width 9 height 9
radio input "true"
type input "2 stitch left twist cable"
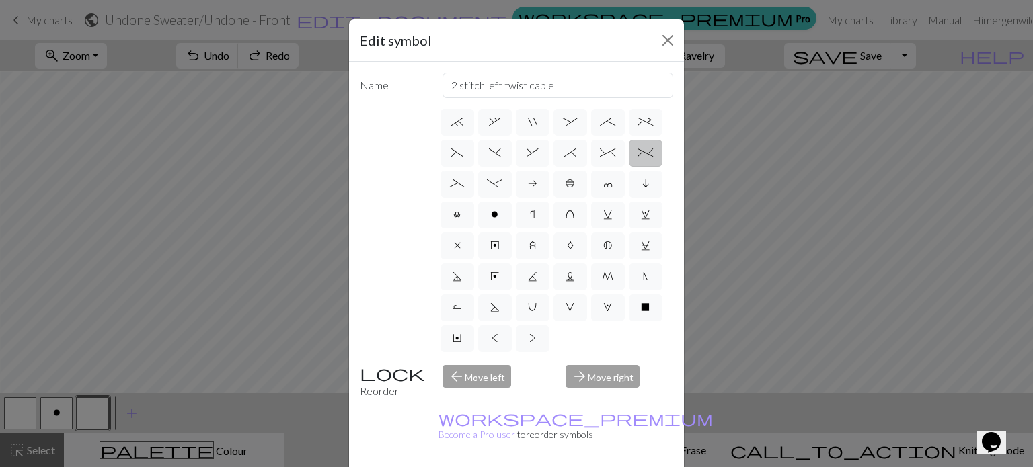
scroll to position [269, 0]
click at [528, 178] on span "a" at bounding box center [532, 183] width 9 height 11
click at [528, 363] on input "a" at bounding box center [532, 367] width 9 height 9
radio input "true"
type input "Purl on WS"
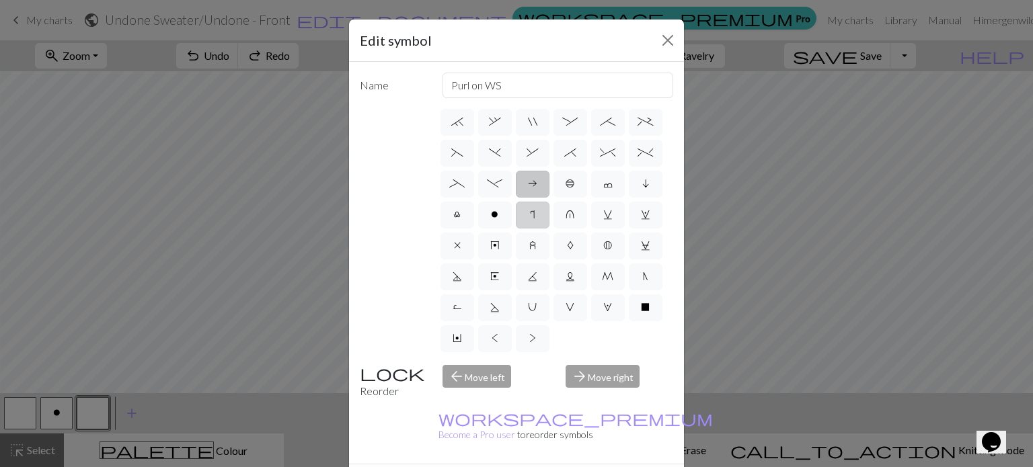
click at [530, 209] on span "r" at bounding box center [532, 214] width 5 height 11
click at [530, 394] on input "r" at bounding box center [534, 398] width 9 height 9
radio input "true"
type input "knit by wrapping yarn over"
click at [474, 264] on label "D" at bounding box center [457, 277] width 34 height 27
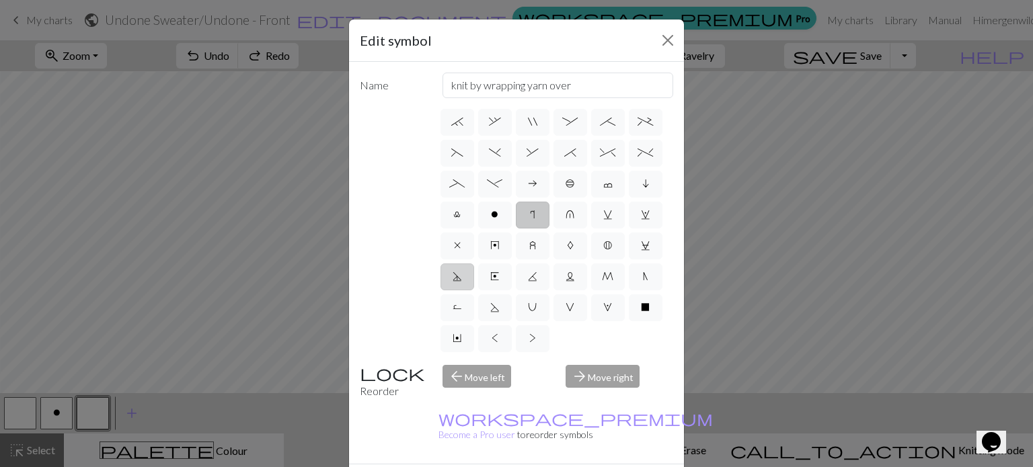
click at [461, 456] on input "D" at bounding box center [457, 460] width 9 height 9
radio input "true"
type input "Purl-side double decrease"
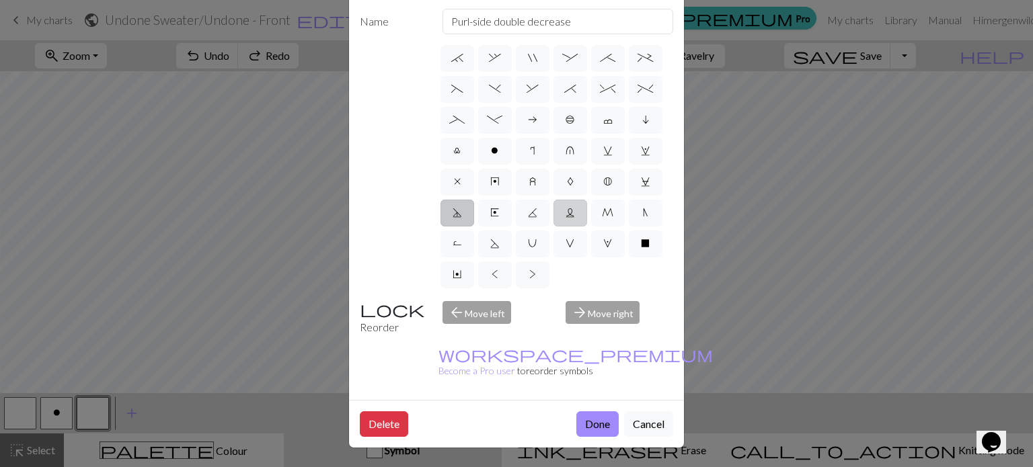
scroll to position [202, 0]
click at [572, 169] on label "A" at bounding box center [570, 182] width 34 height 27
click at [572, 361] on input "A" at bounding box center [571, 365] width 9 height 9
radio input "true"
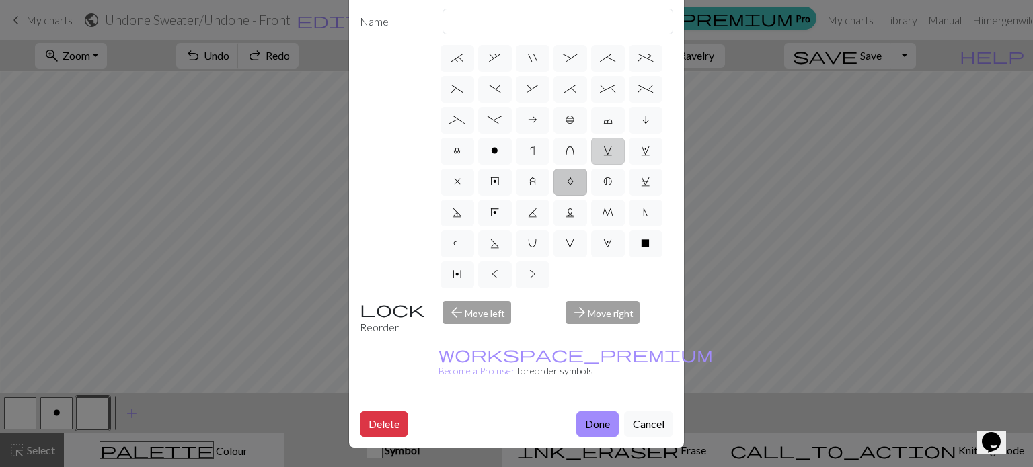
click at [603, 145] on span "v" at bounding box center [607, 150] width 9 height 11
click at [603, 330] on input "v" at bounding box center [607, 334] width 9 height 9
radio input "true"
type input "sl1 knitwise"
click at [641, 145] on span "w" at bounding box center [645, 150] width 9 height 11
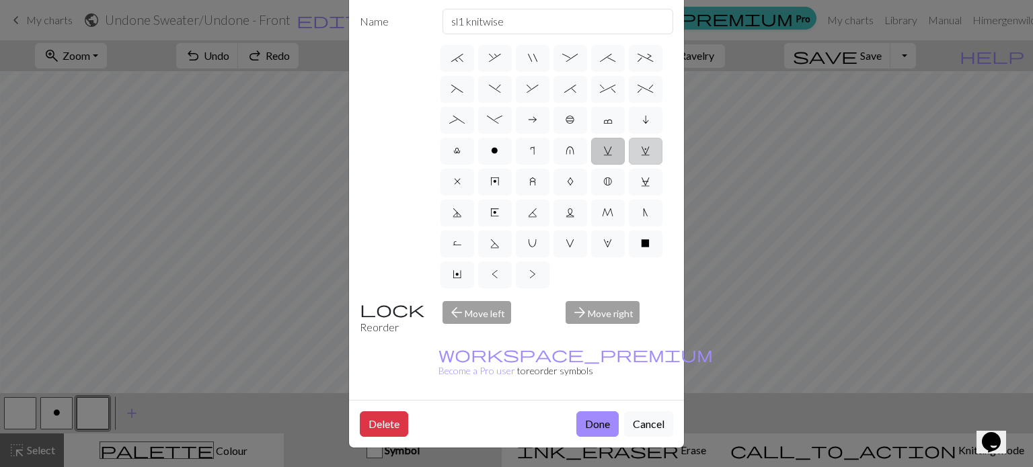
click at [641, 330] on input "w" at bounding box center [645, 334] width 9 height 9
radio input "true"
type input "p1, yo, p1"
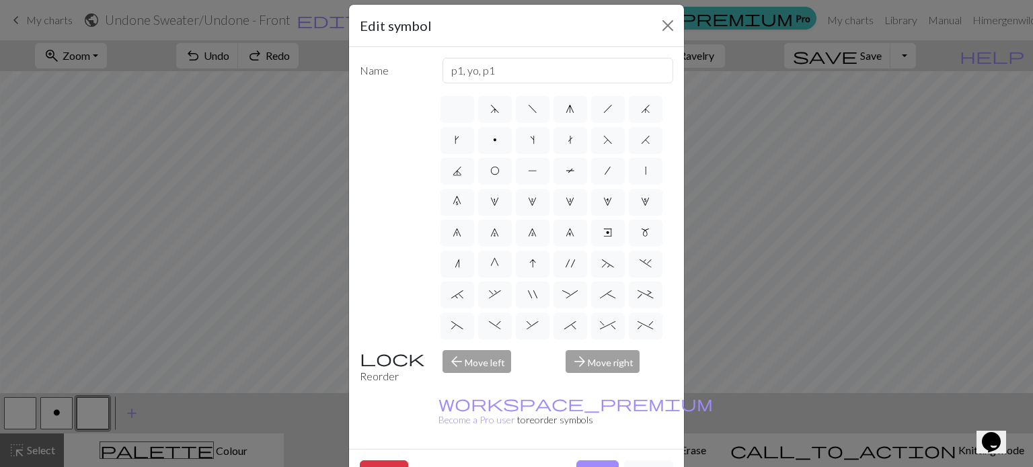
scroll to position [0, 0]
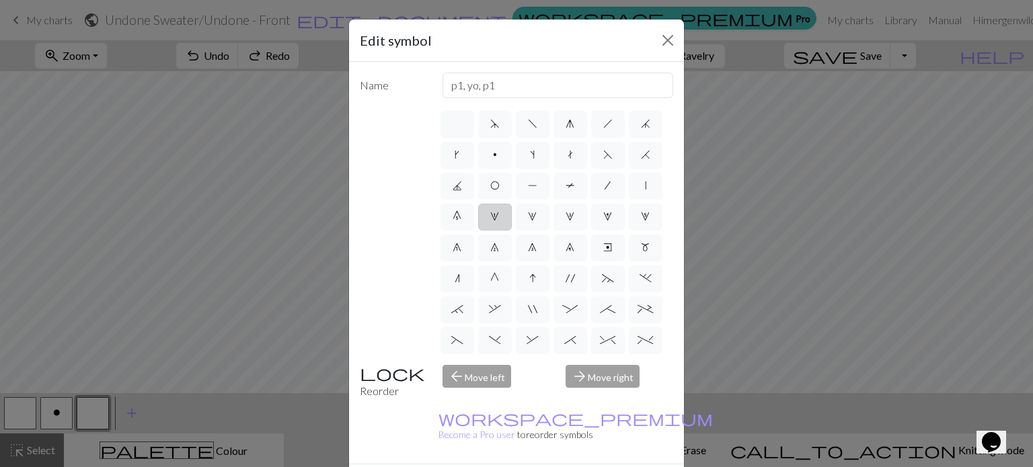
click at [512, 206] on label "1" at bounding box center [495, 217] width 34 height 27
click at [499, 208] on input "1" at bounding box center [494, 212] width 9 height 9
radio input "true"
type input "increase 1"
click at [474, 219] on label "0" at bounding box center [457, 217] width 34 height 27
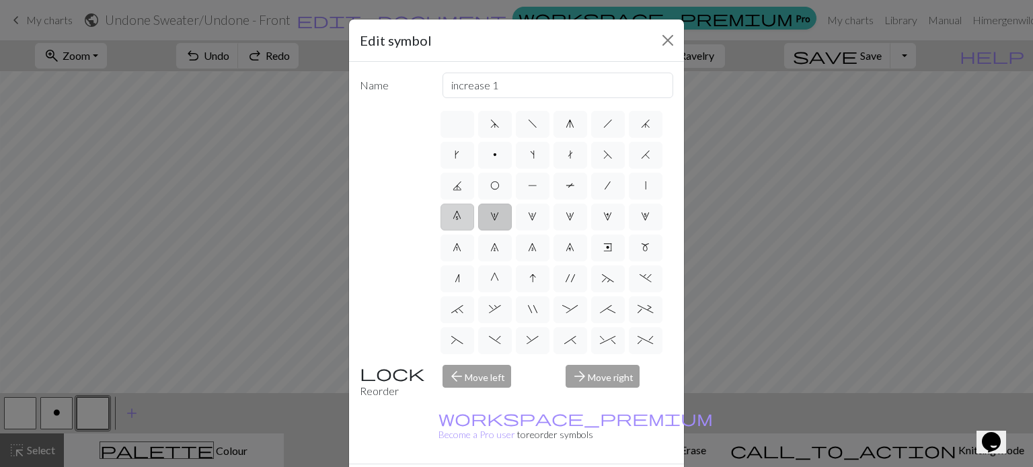
click at [461, 217] on input "0" at bounding box center [457, 212] width 9 height 9
radio input "true"
type input "decrease 5"
click at [629, 200] on label "|" at bounding box center [646, 186] width 34 height 27
click at [645, 186] on input "|" at bounding box center [649, 182] width 9 height 9
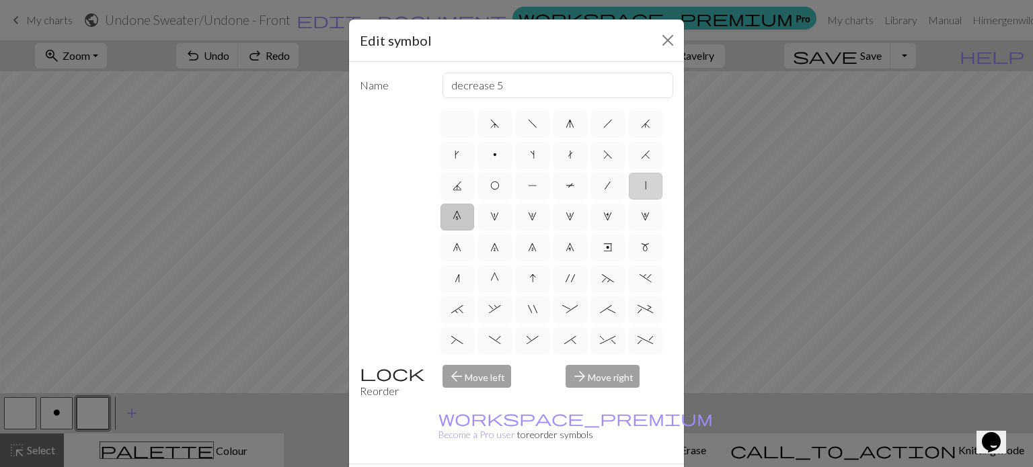
radio input "true"
type input "slip stitch"
click at [629, 169] on label "H" at bounding box center [646, 155] width 34 height 27
click at [641, 155] on input "H" at bounding box center [645, 151] width 9 height 9
radio input "true"
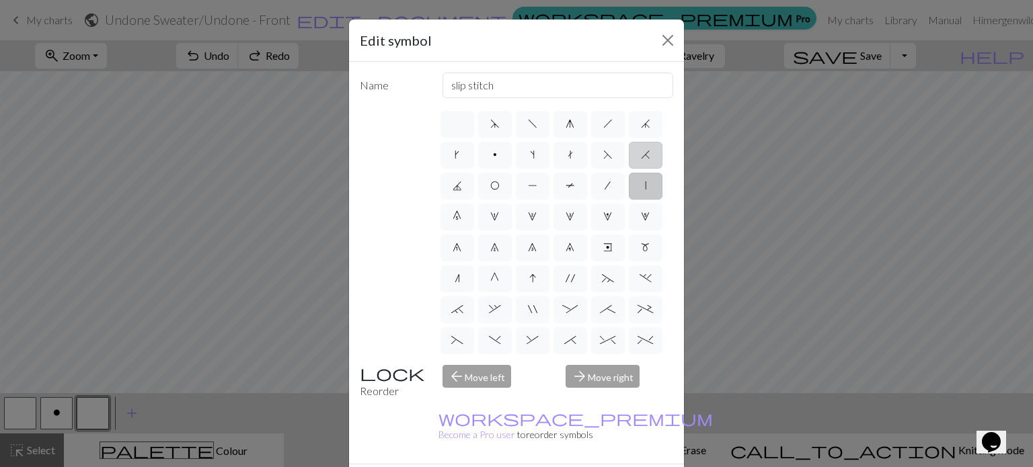
type input "k2tog"
click at [603, 160] on span "F" at bounding box center [607, 154] width 9 height 11
click at [603, 155] on input "F" at bounding box center [607, 151] width 9 height 9
radio input "true"
type input "ssk"
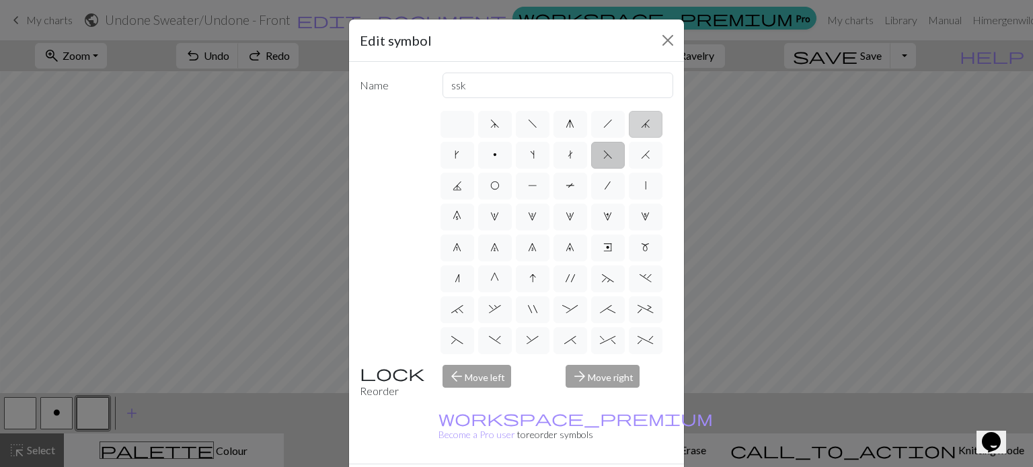
click at [641, 129] on span "j" at bounding box center [645, 123] width 9 height 11
click at [641, 124] on input "j" at bounding box center [645, 120] width 9 height 9
radio input "true"
type input "k3tog"
click at [459, 159] on span "k" at bounding box center [457, 154] width 5 height 11
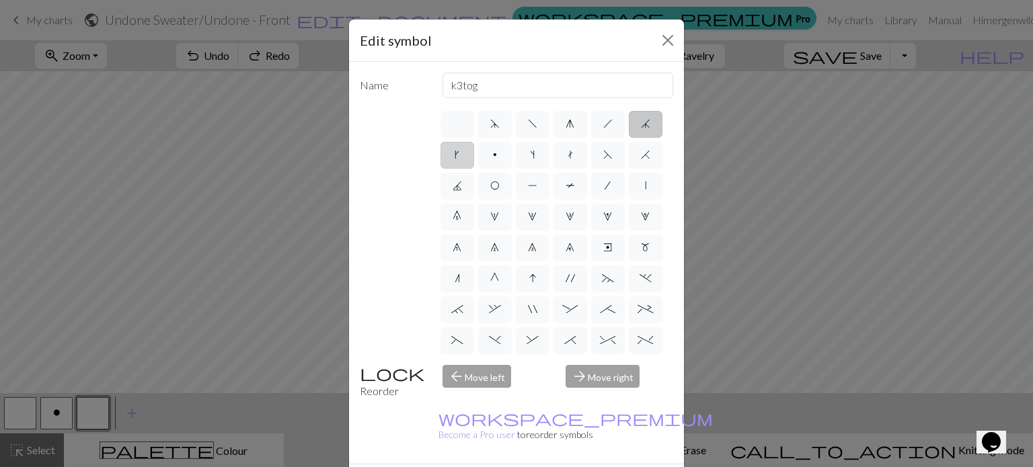
click at [463, 155] on input "k" at bounding box center [459, 151] width 9 height 9
radio input "true"
type input "right leaning increase"
click at [528, 125] on span "f" at bounding box center [532, 123] width 9 height 11
click at [528, 124] on input "f" at bounding box center [532, 120] width 9 height 9
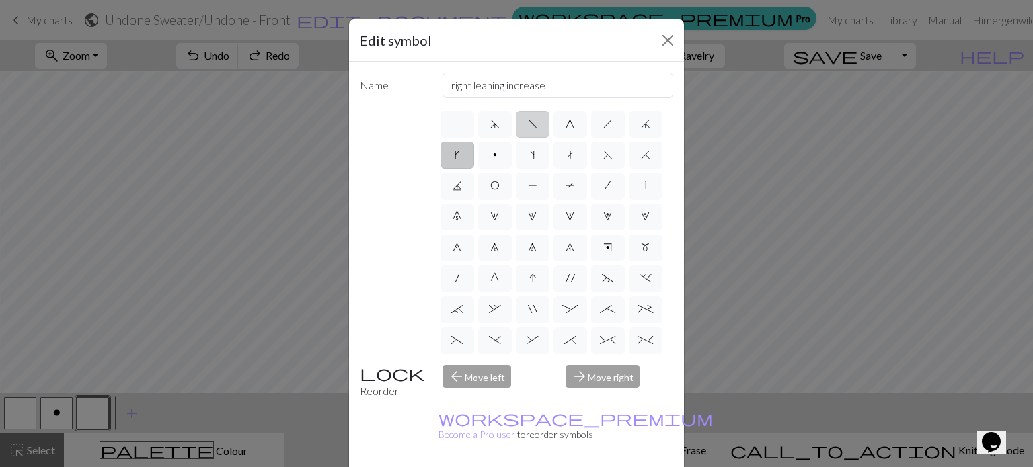
radio input "true"
type input "left leaning decrease"
click at [512, 214] on label "1" at bounding box center [495, 217] width 34 height 27
click at [499, 214] on input "1" at bounding box center [494, 212] width 9 height 9
radio input "true"
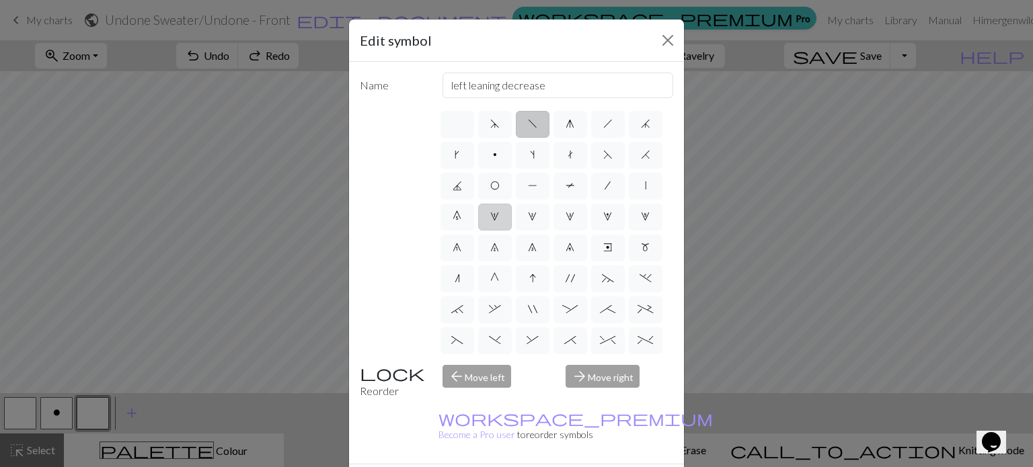
type input "increase 1"
click at [512, 157] on label "p" at bounding box center [495, 155] width 34 height 27
click at [502, 155] on input "p" at bounding box center [497, 151] width 9 height 9
radio input "true"
type input "purl"
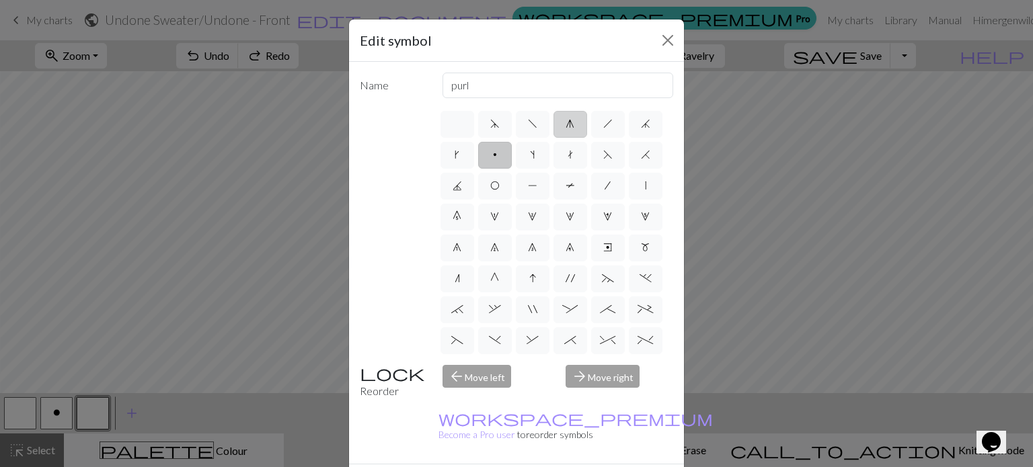
click at [557, 119] on label "g" at bounding box center [570, 124] width 34 height 27
click at [565, 119] on input "g" at bounding box center [569, 120] width 9 height 9
radio input "true"
type input "sk2p"
click at [473, 144] on label "k" at bounding box center [457, 155] width 34 height 27
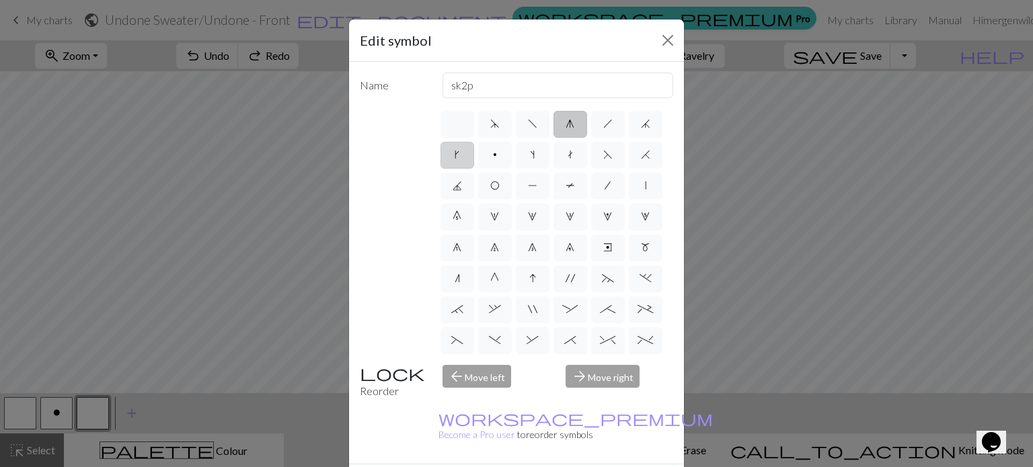
click at [463, 147] on input "k" at bounding box center [459, 151] width 9 height 9
radio input "true"
type input "right leaning increase"
click at [629, 138] on label "j" at bounding box center [646, 124] width 34 height 27
click at [641, 124] on input "j" at bounding box center [645, 120] width 9 height 9
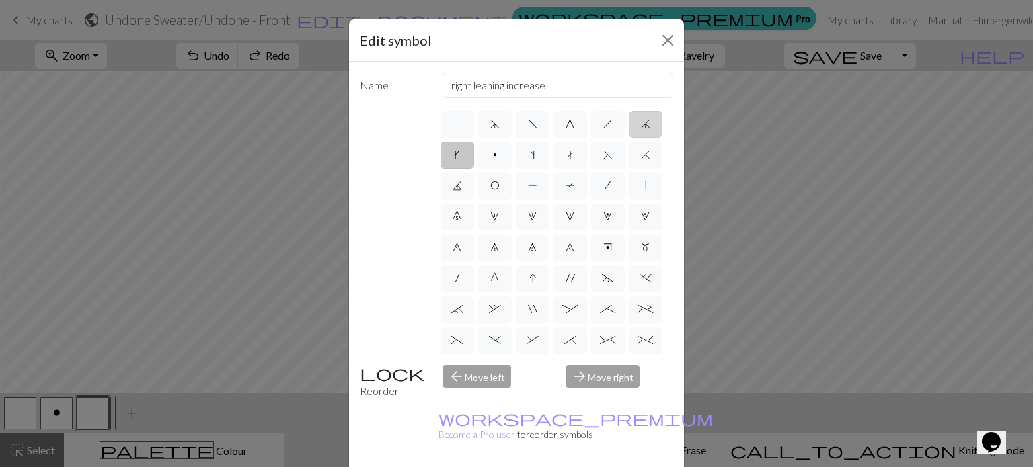
radio input "true"
type input "k3tog"
click at [474, 160] on label "k" at bounding box center [457, 155] width 34 height 27
click at [463, 155] on input "k" at bounding box center [459, 151] width 9 height 9
radio input "true"
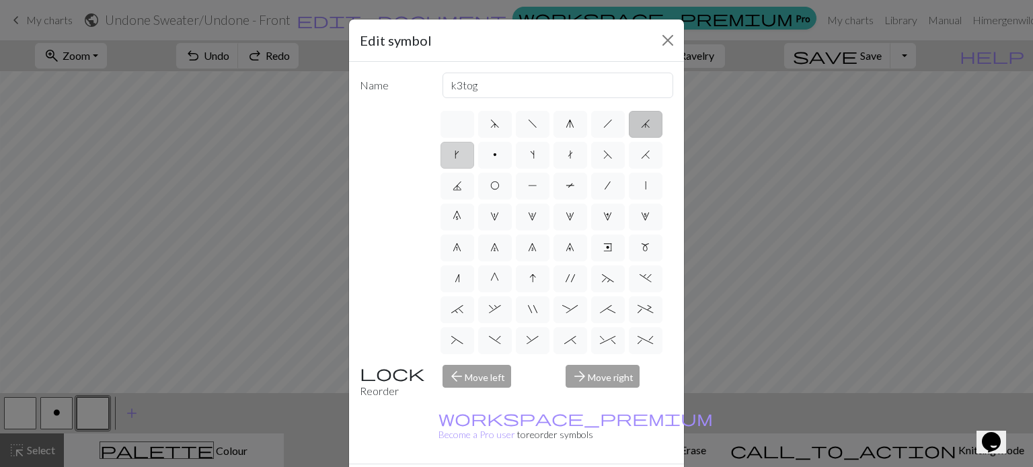
type input "right leaning increase"
click at [512, 155] on label "p" at bounding box center [495, 155] width 34 height 27
click at [502, 155] on input "p" at bounding box center [497, 151] width 9 height 9
radio input "true"
type input "purl"
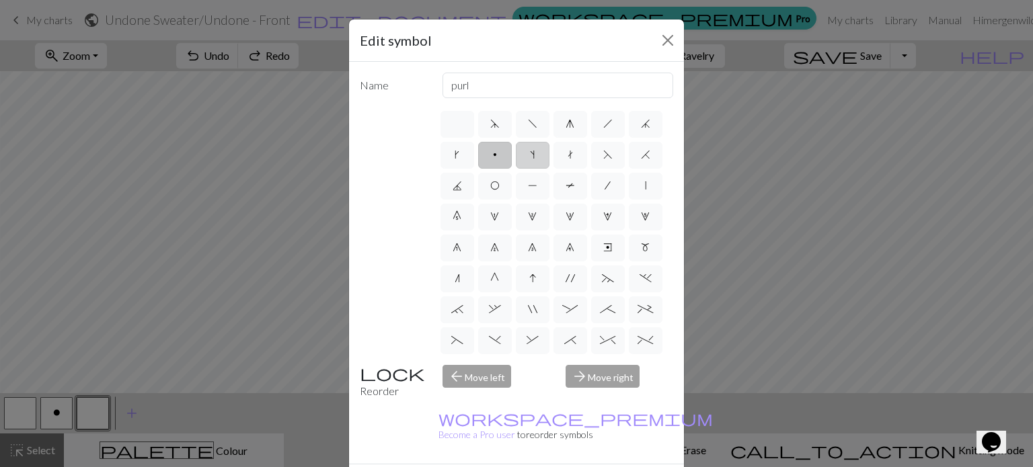
click at [549, 148] on label "s" at bounding box center [533, 155] width 34 height 27
click at [539, 148] on input "s" at bounding box center [534, 151] width 9 height 9
radio input "true"
type input "increase one left leaning"
click at [573, 150] on span "t" at bounding box center [570, 154] width 5 height 11
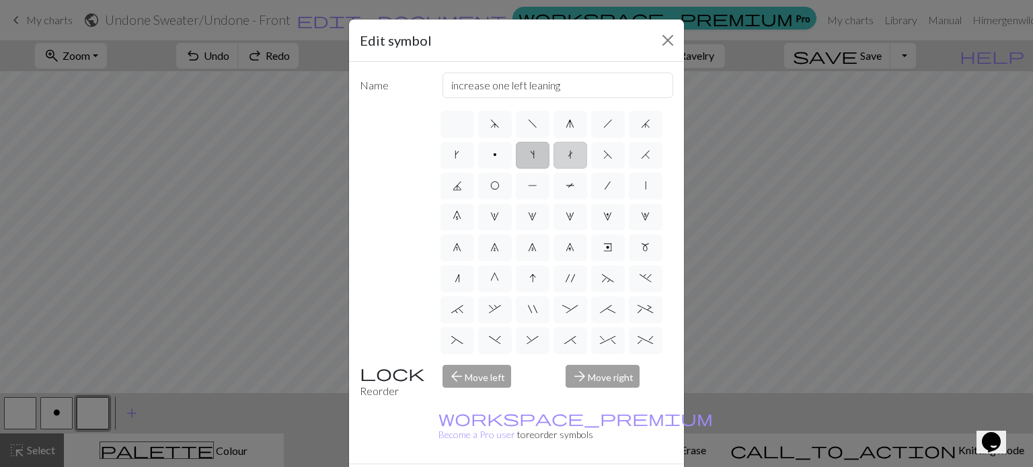
click at [576, 150] on input "t" at bounding box center [572, 151] width 9 height 9
radio input "true"
type input "ktbl"
click at [474, 158] on label "k" at bounding box center [457, 155] width 34 height 27
click at [463, 155] on input "k" at bounding box center [459, 151] width 9 height 9
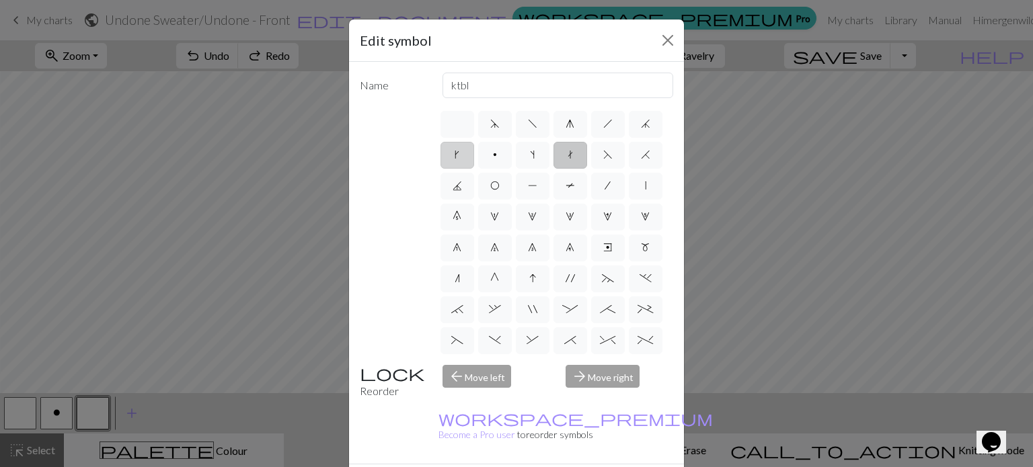
radio input "true"
type input "right leaning increase"
click at [535, 155] on span "s" at bounding box center [532, 154] width 5 height 11
click at [539, 155] on input "s" at bounding box center [534, 151] width 9 height 9
radio input "true"
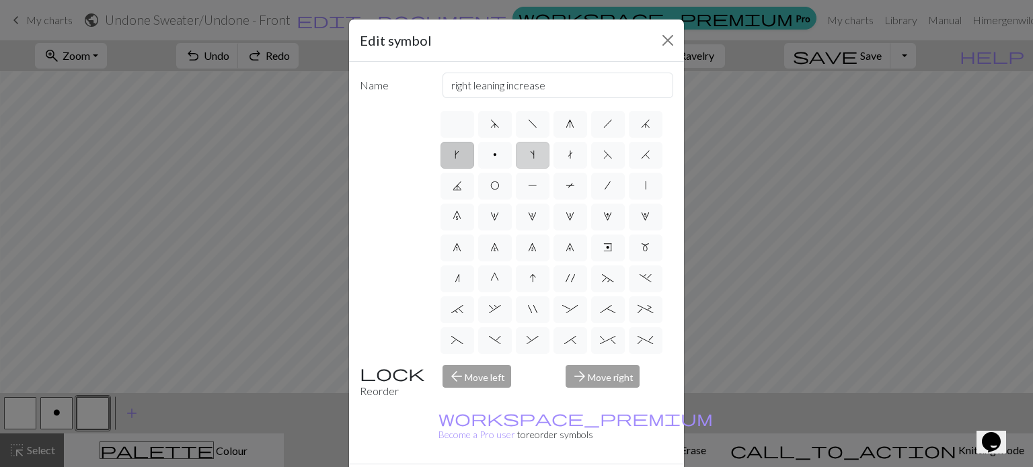
type input "increase one left leaning"
click at [474, 158] on label "k" at bounding box center [457, 155] width 34 height 27
click at [463, 155] on input "k" at bounding box center [459, 151] width 9 height 9
radio input "true"
type input "right leaning increase"
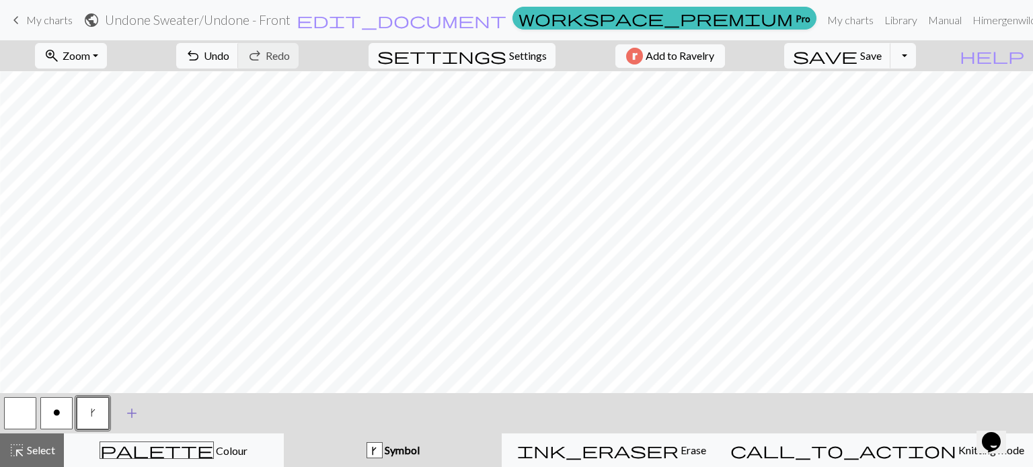
click at [137, 414] on span "add" at bounding box center [132, 413] width 16 height 19
click at [140, 416] on button "button" at bounding box center [129, 413] width 32 height 32
click at [133, 414] on button "button" at bounding box center [129, 413] width 32 height 32
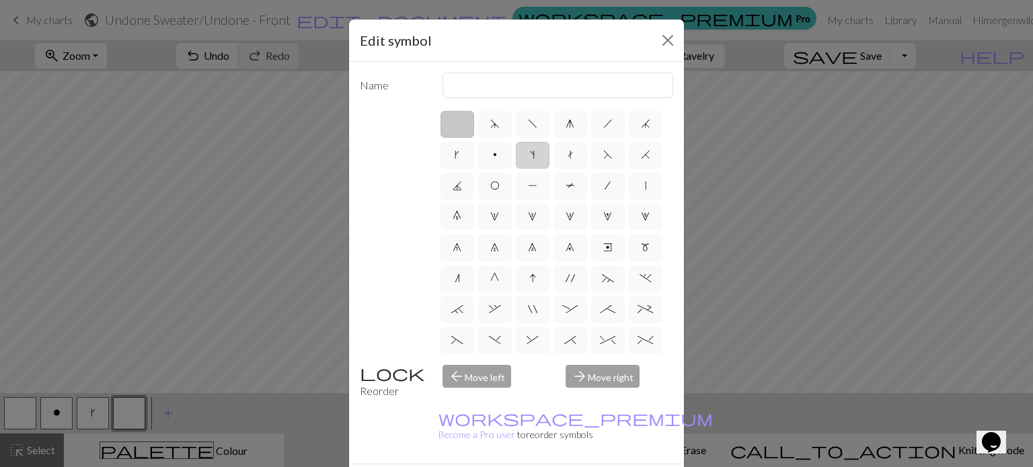
click at [549, 155] on label "s" at bounding box center [533, 155] width 34 height 27
click at [539, 155] on input "s" at bounding box center [534, 151] width 9 height 9
radio input "true"
type input "increase one left leaning"
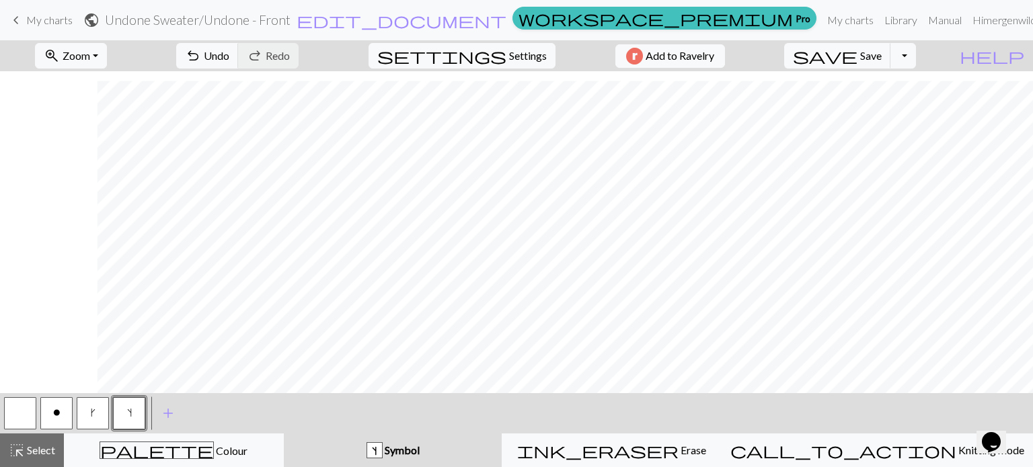
scroll to position [1926, 875]
click at [229, 61] on span "Undo" at bounding box center [217, 55] width 26 height 13
